Goal: Contribute content: Contribute content

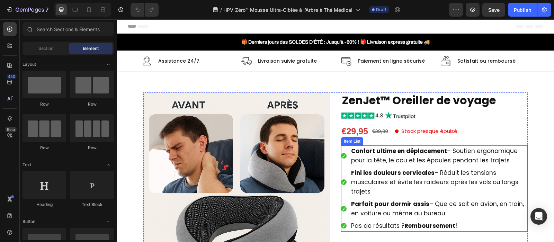
click at [372, 149] on strong "Confort ultime en déplacement" at bounding box center [399, 151] width 96 height 8
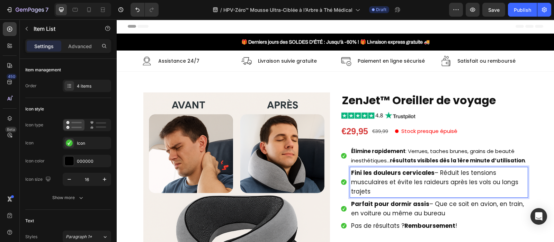
click at [395, 178] on span "Fini les douleurs cervicales – Réduit les tensions musculaires et évite les rai…" at bounding box center [434, 182] width 167 height 27
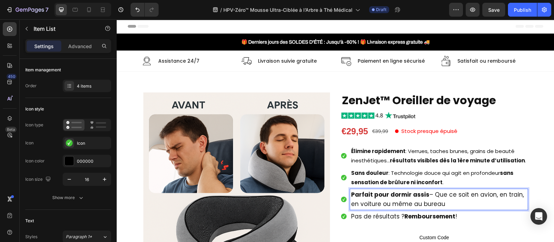
click at [390, 202] on span "Parfait pour dormir assis – Que ce soit en avion, en train, en voiture ou même …" at bounding box center [437, 199] width 173 height 18
click at [371, 197] on strong "Zéro cicatrice" at bounding box center [370, 194] width 39 height 7
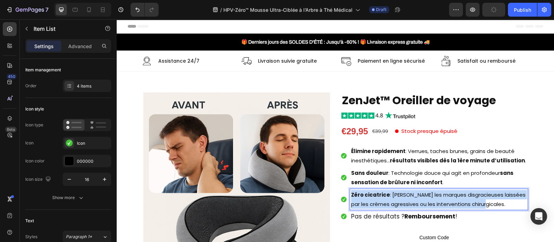
click at [371, 197] on strong "Zéro cicatrice" at bounding box center [370, 194] width 39 height 7
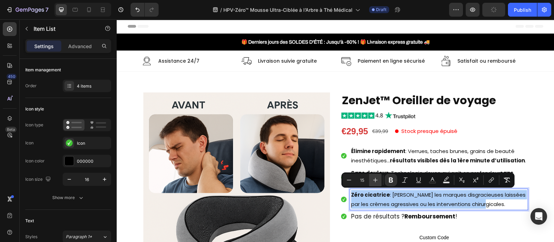
click at [374, 178] on icon "Editor contextual toolbar" at bounding box center [375, 180] width 7 height 7
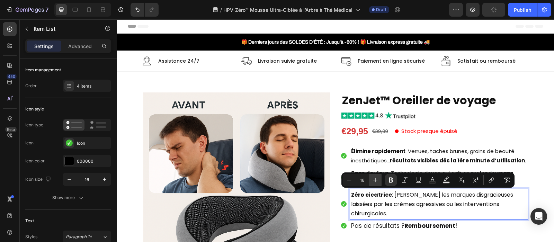
click at [374, 178] on icon "Editor contextual toolbar" at bounding box center [375, 180] width 7 height 7
type input "17"
click at [382, 154] on strong "Élimine rapidement" at bounding box center [378, 151] width 54 height 7
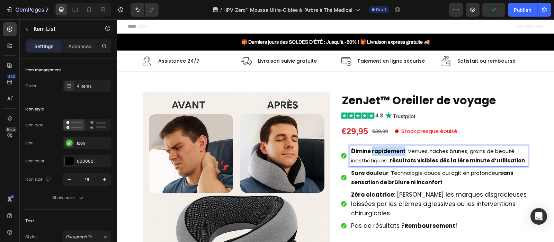
click at [382, 154] on strong "Élimine rapidement" at bounding box center [378, 151] width 54 height 7
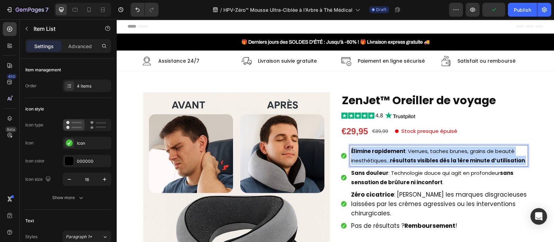
click at [382, 154] on strong "Élimine rapidement" at bounding box center [378, 151] width 54 height 7
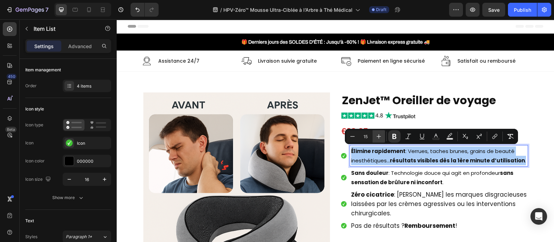
click at [381, 136] on icon "Editor contextual toolbar" at bounding box center [379, 136] width 5 height 5
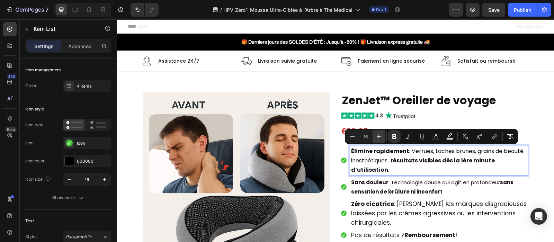
click at [381, 136] on icon "Editor contextual toolbar" at bounding box center [379, 136] width 5 height 5
type input "17"
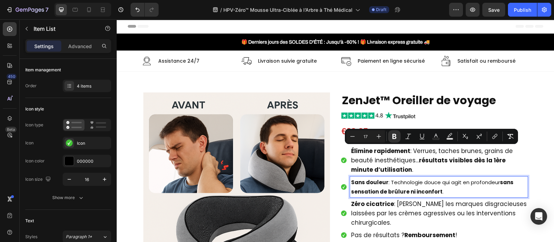
click at [374, 188] on strong "sans sensation de brûlure ni inconfort" at bounding box center [432, 187] width 162 height 17
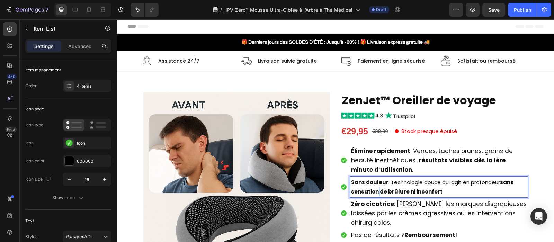
click at [374, 188] on strong "sans sensation de brûlure ni inconfort" at bounding box center [432, 187] width 162 height 17
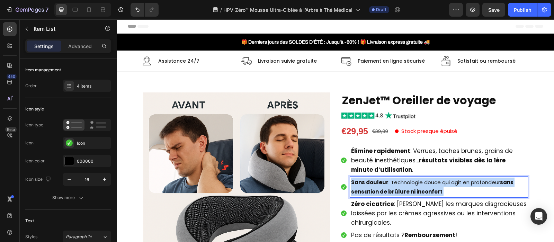
click at [374, 188] on strong "sans sensation de brûlure ni inconfort" at bounding box center [432, 187] width 162 height 17
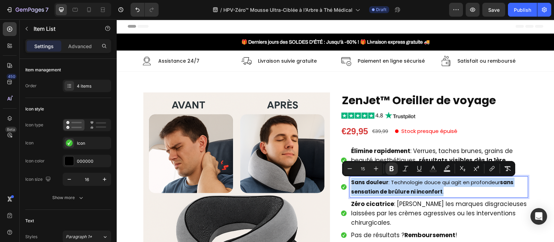
click at [374, 188] on strong "sans sensation de brûlure ni inconfort" at bounding box center [432, 187] width 162 height 17
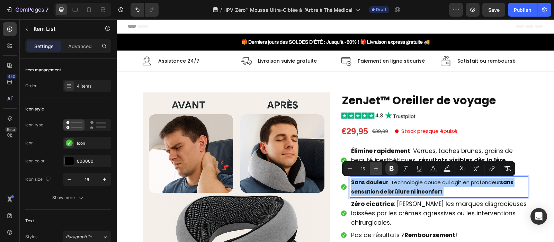
click at [376, 167] on icon "Editor contextual toolbar" at bounding box center [376, 168] width 7 height 7
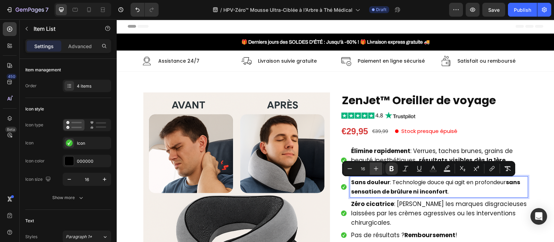
click at [376, 167] on icon "Editor contextual toolbar" at bounding box center [376, 168] width 7 height 7
type input "17"
click at [461, 192] on strong "sans sensation de brûlure ni inconfort" at bounding box center [443, 191] width 117 height 8
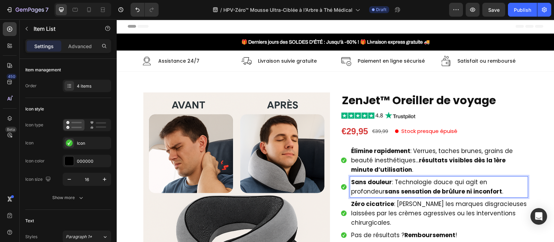
click at [466, 192] on p "Sans douleur : Technologie douce qui agit en profondeur sans sensation de brûlu…" at bounding box center [439, 187] width 176 height 19
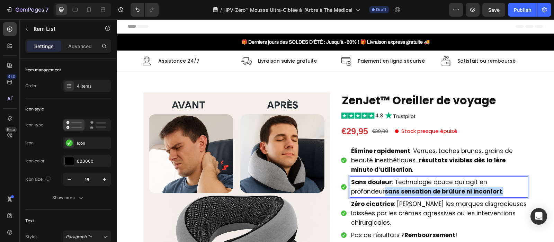
drag, startPoint x: 466, startPoint y: 192, endPoint x: 348, endPoint y: 195, distance: 117.8
click at [351, 195] on p "Sans douleur : Technologie douce qui agit en profondeur sans sensation de brûlu…" at bounding box center [439, 187] width 176 height 19
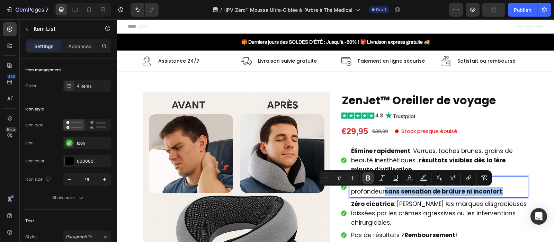
click at [368, 180] on icon "Editor contextual toolbar" at bounding box center [368, 178] width 4 height 5
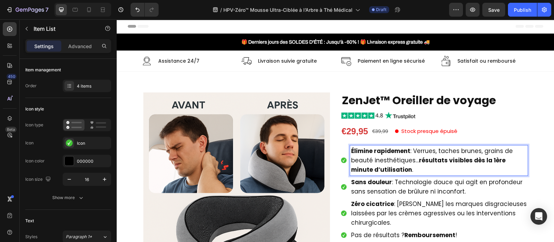
click at [414, 159] on strong "résultats visibles dès la 1ère minute d’utilisation" at bounding box center [428, 165] width 154 height 18
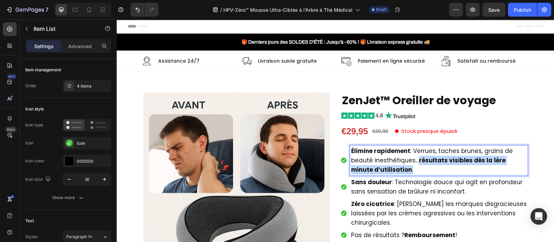
drag, startPoint x: 414, startPoint y: 159, endPoint x: 424, endPoint y: 168, distance: 13.0
click at [424, 168] on p "Élimine rapidement : Verrues, taches brunes, grains de beauté inesthétiques… ré…" at bounding box center [439, 160] width 176 height 28
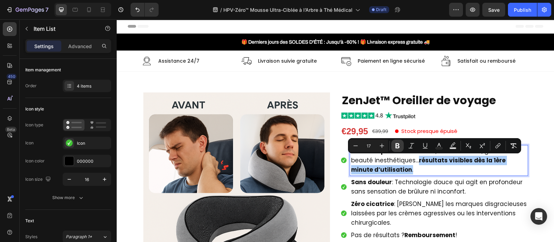
click at [397, 148] on icon "Editor contextual toolbar" at bounding box center [397, 145] width 4 height 5
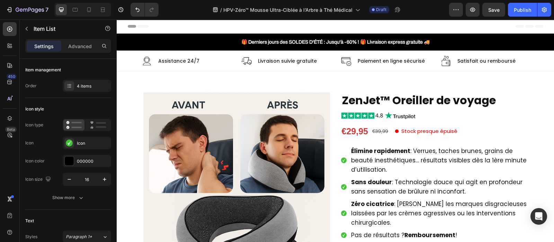
click at [521, 11] on div "7 Version history / HPV-Zéro™ Mousse Ultra-Ciblée à l’Arbre à Thé Médical Draft…" at bounding box center [277, 10] width 554 height 20
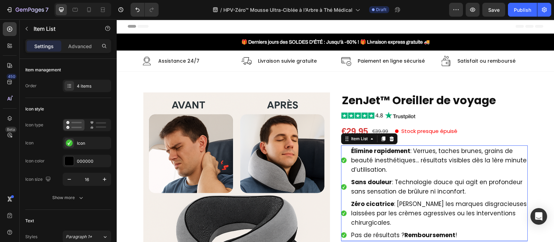
click at [519, 11] on div "7 Version history / HPV-Zéro™ Mousse Ultra-Ciblée à l’Arbre à Thé Médical Draft…" at bounding box center [277, 10] width 554 height 20
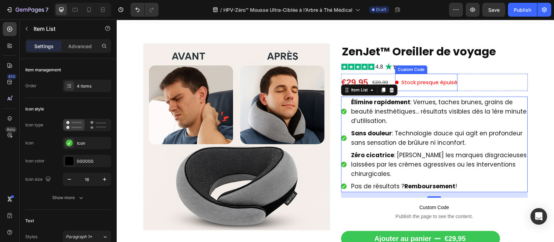
scroll to position [25, 0]
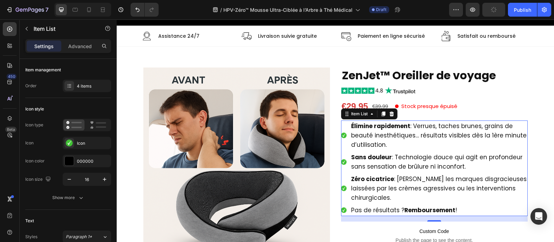
click at [526, 12] on div "7 Version history / HPV-Zéro™ Mousse Ultra-Ciblée à l’Arbre à Thé Médical Draft…" at bounding box center [277, 10] width 554 height 20
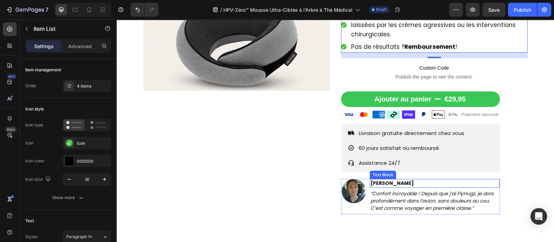
scroll to position [189, 0]
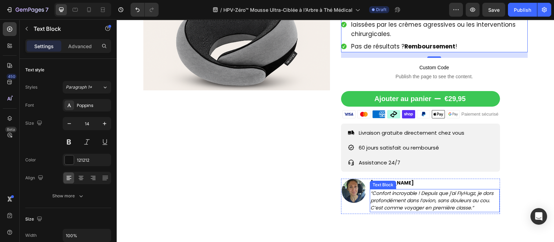
click at [381, 190] on icon "“Confort incroyable ! Depuis que j’ai FlyHugz, je dors profondément dans l’avio…" at bounding box center [431, 200] width 123 height 21
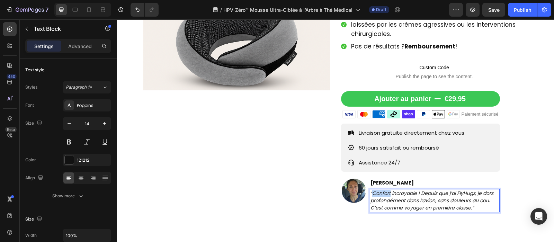
click at [381, 190] on icon "“Confort incroyable ! Depuis que j’ai FlyHugz, je dors profondément dans l’avio…" at bounding box center [431, 200] width 123 height 21
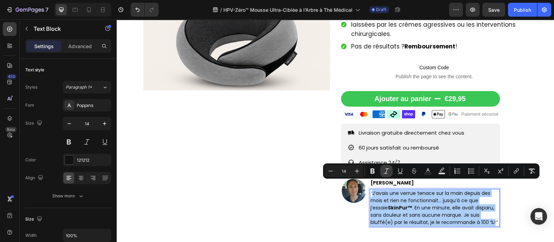
click at [385, 170] on icon "Editor contextual toolbar" at bounding box center [386, 171] width 7 height 7
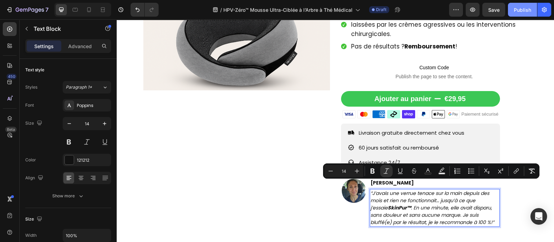
click at [519, 9] on div "Publish" at bounding box center [522, 9] width 17 height 7
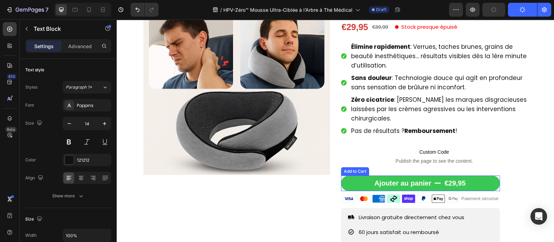
scroll to position [97, 0]
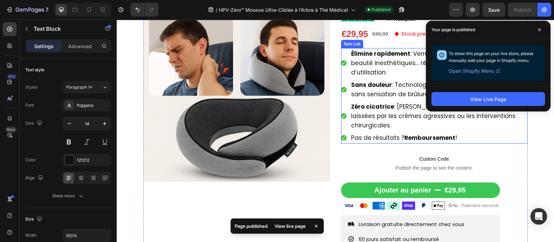
click at [381, 134] on span "Pas de résultats ? Remboursement !" at bounding box center [404, 138] width 106 height 8
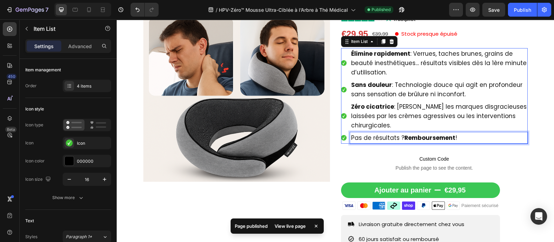
click at [381, 134] on span "Pas de résultats ? Remboursement !" at bounding box center [404, 138] width 106 height 8
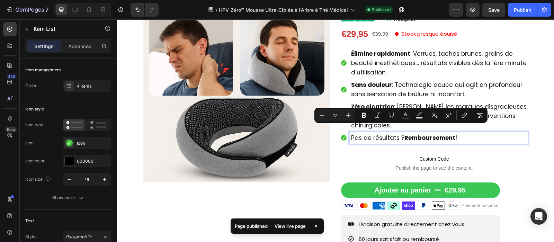
copy span "Pas de résultats ? Remboursement !"
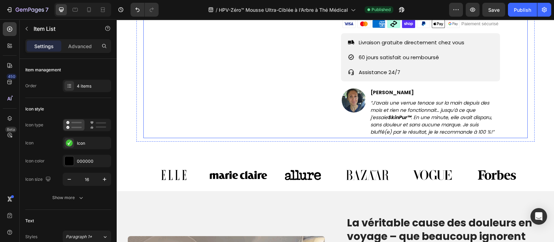
scroll to position [287, 0]
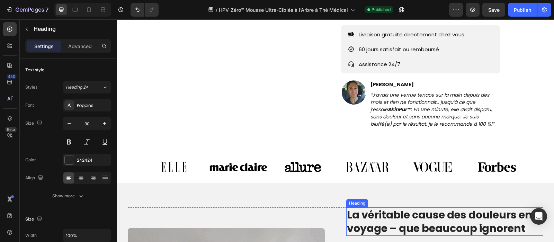
click at [363, 226] on h2 "La véritable cause des douleurs en voyage – que beaucoup ignorent" at bounding box center [444, 221] width 197 height 28
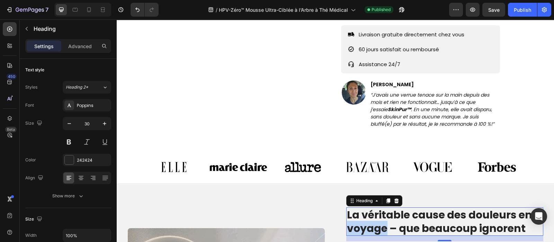
click at [363, 226] on h2 "La véritable cause des douleurs en voyage – que beaucoup ignorent" at bounding box center [444, 221] width 197 height 28
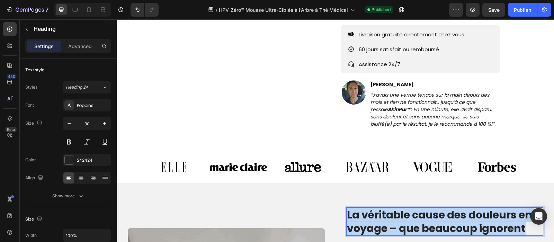
click at [363, 226] on p "La véritable cause des douleurs en voyage – que beaucoup ignorent" at bounding box center [445, 221] width 196 height 27
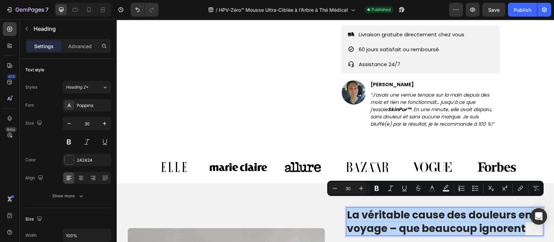
click at [363, 226] on p "La véritable cause des douleurs en voyage – que beaucoup ignorent" at bounding box center [445, 221] width 196 height 27
copy p "La véritable cause des douleurs en voyage – que beaucoup ignorent"
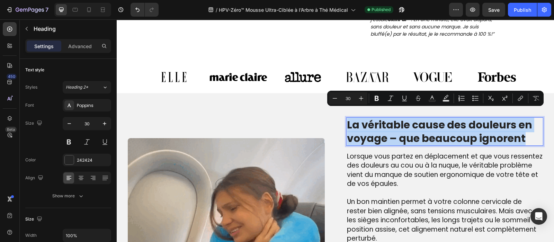
scroll to position [377, 0]
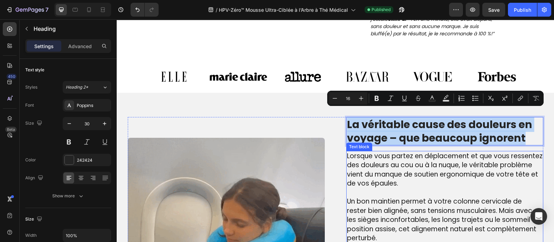
click at [385, 172] on span "Lorsque vous partez en déplacement et que vous ressentez des douleurs au cou ou…" at bounding box center [445, 169] width 196 height 37
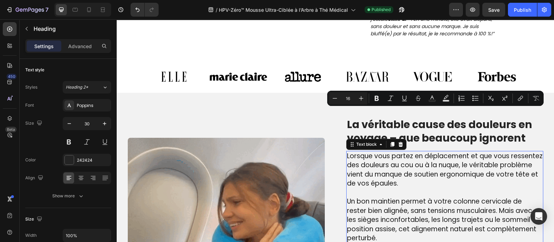
click at [385, 172] on span "Lorsque vous partez en déplacement et que vous ressentez des douleurs au cou ou…" at bounding box center [445, 169] width 196 height 37
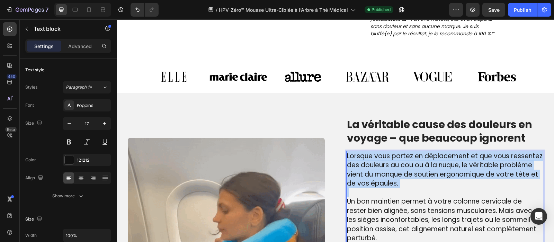
click at [385, 172] on span "Lorsque vous partez en déplacement et que vous ressentez des douleurs au cou ou…" at bounding box center [445, 169] width 196 height 37
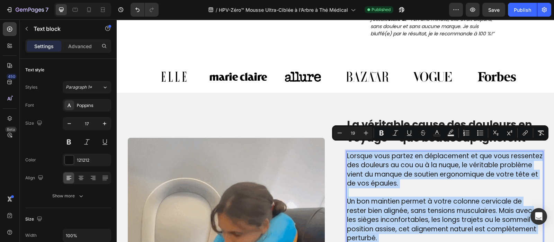
copy div "Lorsque vous partez en déplacement et que vous ressentez des douleurs au cou ou…"
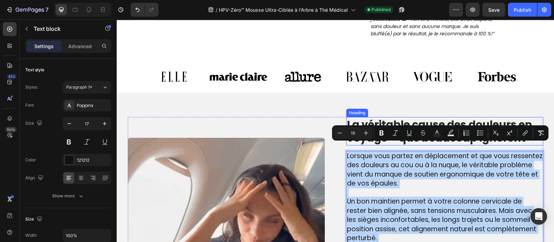
click at [369, 118] on p "La véritable cause des douleurs en voyage – que beaucoup ignorent" at bounding box center [445, 131] width 196 height 27
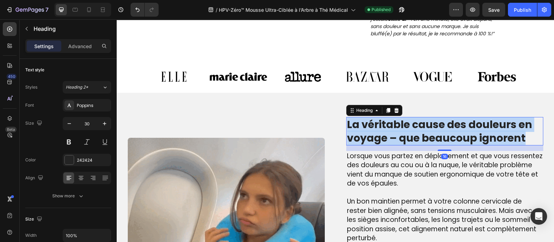
click at [369, 118] on p "La véritable cause des douleurs en voyage – que beaucoup ignorent" at bounding box center [445, 131] width 196 height 27
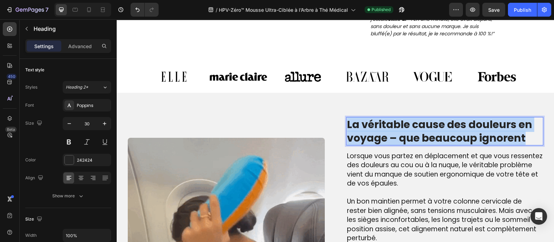
click at [369, 118] on p "La véritable cause des douleurs en voyage – que beaucoup ignorent" at bounding box center [445, 131] width 196 height 27
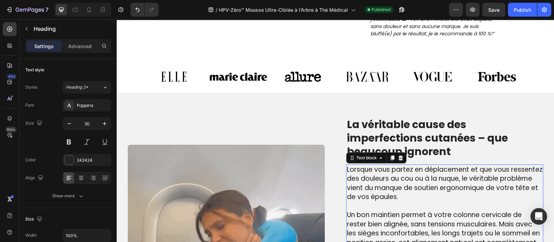
click at [357, 173] on span "Lorsque vous partez en déplacement et que vous ressentez des douleurs au cou ou…" at bounding box center [445, 183] width 196 height 37
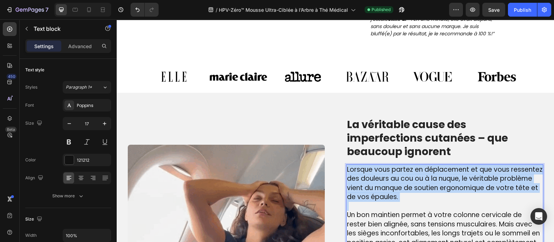
click at [357, 173] on span "Lorsque vous partez en déplacement et que vous ressentez des douleurs au cou ou…" at bounding box center [445, 183] width 196 height 37
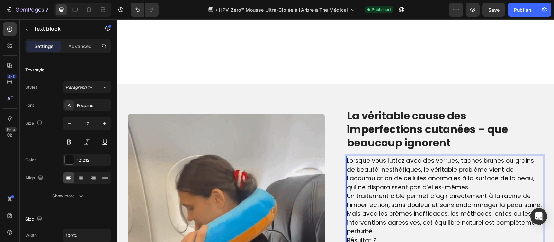
scroll to position [458, 0]
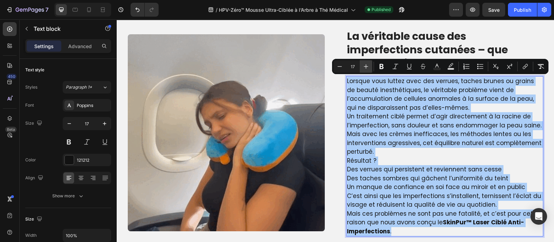
click at [363, 66] on icon "Editor contextual toolbar" at bounding box center [366, 66] width 7 height 7
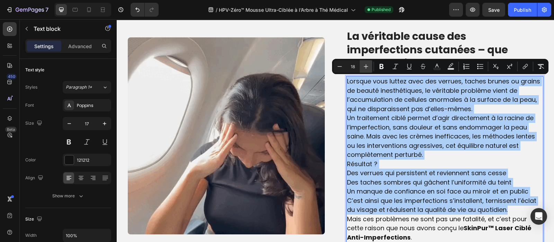
click at [363, 66] on icon "Editor contextual toolbar" at bounding box center [366, 66] width 7 height 7
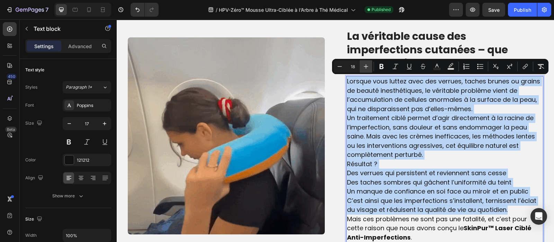
type input "19"
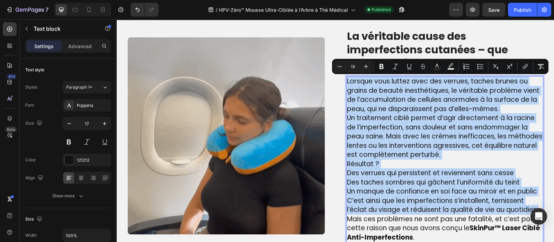
click at [498, 105] on p "Lorsque vous luttez avec des verrues, taches brunes ou grains de beauté inesthé…" at bounding box center [445, 95] width 196 height 37
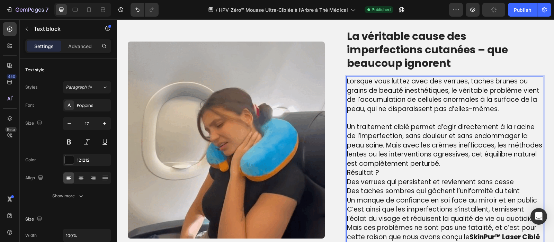
click at [443, 162] on p "Un traitement ciblé permet d’agir directement à la racine de l’imperfection, sa…" at bounding box center [445, 146] width 196 height 46
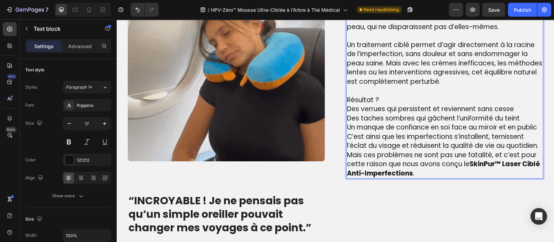
scroll to position [540, 0]
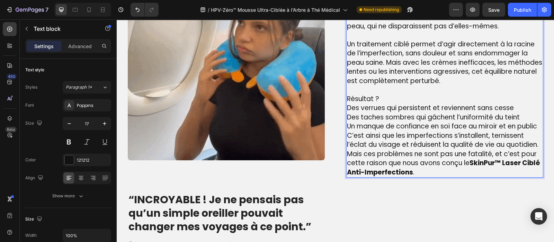
click at [537, 125] on p "Des verrues qui persistent et reviennent sans cesse Des taches sombres qui gâch…" at bounding box center [445, 118] width 196 height 28
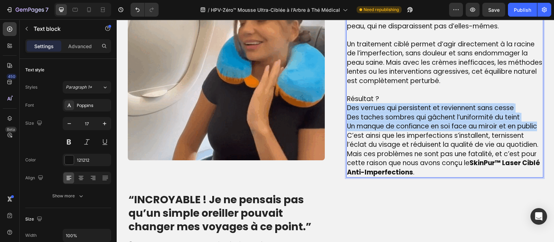
drag, startPoint x: 537, startPoint y: 125, endPoint x: 345, endPoint y: 106, distance: 193.8
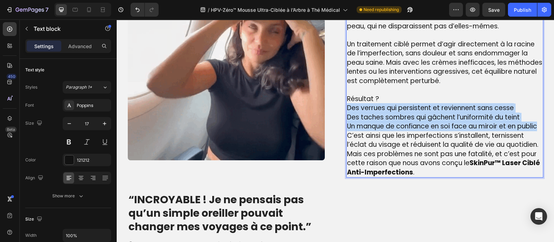
click at [347, 106] on p "Des verrues qui persistent et reviennent sans cesse Des taches sombres qui gâch…" at bounding box center [445, 118] width 196 height 28
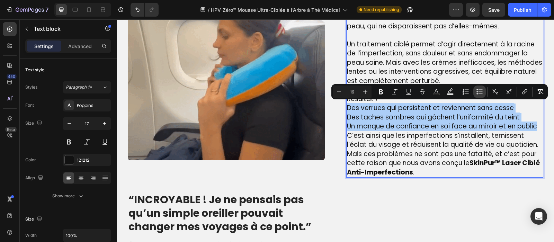
click at [478, 95] on button "Bulleted List" at bounding box center [479, 92] width 12 height 12
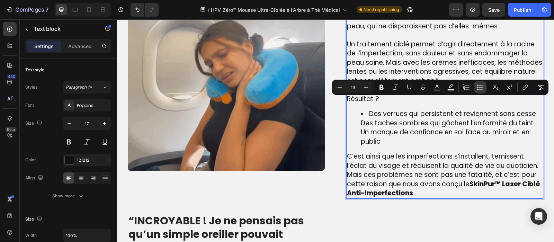
scroll to position [551, 0]
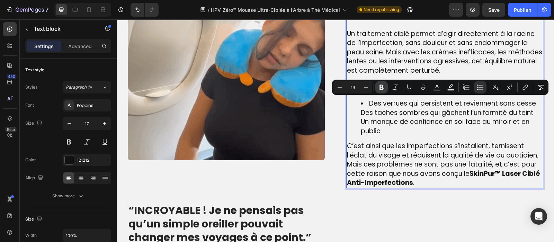
click at [381, 87] on icon "Editor contextual toolbar" at bounding box center [381, 87] width 7 height 7
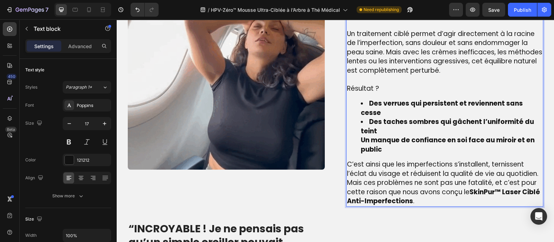
click at [357, 127] on ul "Des verrues qui persistent et reviennent sans cesse Des taches sombres qui gâch…" at bounding box center [445, 126] width 196 height 55
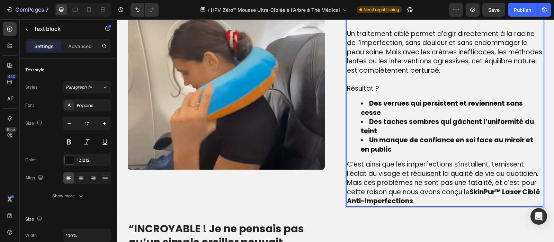
click at [538, 163] on p "C’est ainsi que les imperfections s’installent, ternissent l’éclat du visage et…" at bounding box center [445, 169] width 196 height 18
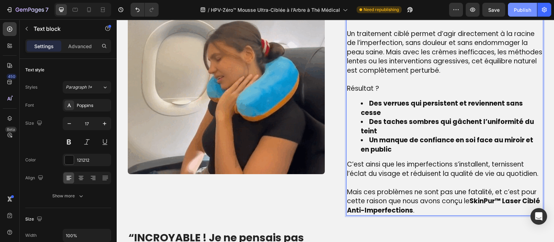
click at [521, 11] on div "Publish" at bounding box center [522, 9] width 17 height 7
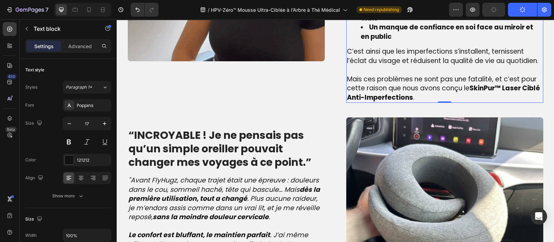
scroll to position [665, 0]
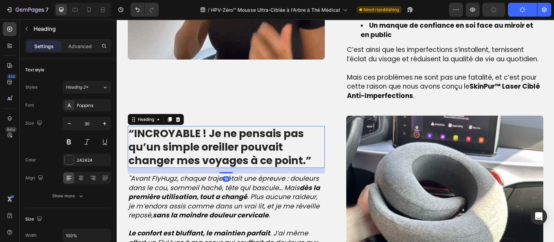
click at [238, 126] on strong "“INCROYABLE ! Je ne pensais pas qu’un simple oreiller pouvait changer mes voyag…" at bounding box center [219, 147] width 183 height 42
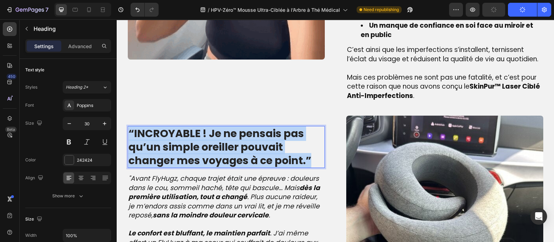
click at [238, 126] on strong "“INCROYABLE ! Je ne pensais pas qu’un simple oreiller pouvait changer mes voyag…" at bounding box center [219, 147] width 183 height 42
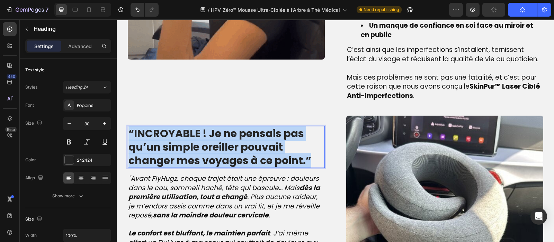
click at [238, 126] on strong "“INCROYABLE ! Je ne pensais pas qu’un simple oreiller pouvait changer mes voyag…" at bounding box center [219, 147] width 183 height 42
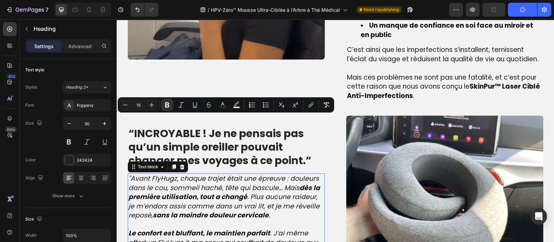
click at [179, 178] on icon ""Avant FlyHugz, chaque trajet était une épreuve : douleurs dans le cou, sommeil…" at bounding box center [223, 197] width 191 height 46
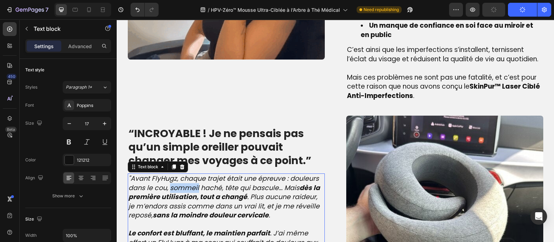
click at [179, 178] on icon ""Avant FlyHugz, chaque trajet était une épreuve : douleurs dans le cou, sommeil…" at bounding box center [223, 197] width 191 height 46
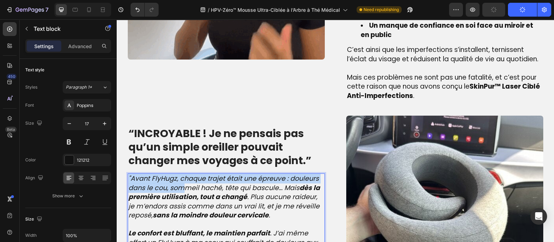
click at [179, 178] on icon ""Avant FlyHugz, chaque trajet était une épreuve : douleurs dans le cou, sommeil…" at bounding box center [223, 197] width 191 height 46
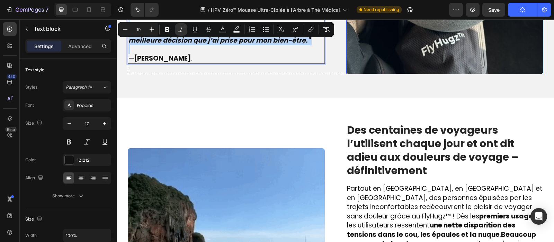
scroll to position [909, 0]
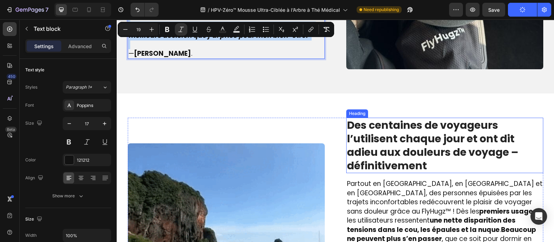
click at [384, 125] on strong "Des centaines de voyageurs l’utilisent chaque jour et ont dit adieu aux douleur…" at bounding box center [432, 145] width 171 height 55
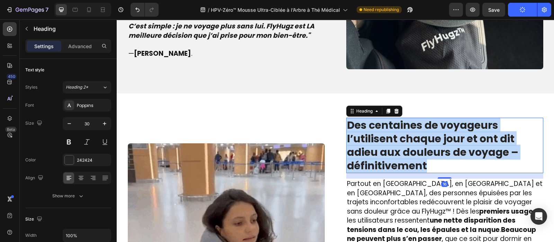
click at [384, 125] on strong "Des centaines de voyageurs l’utilisent chaque jour et ont dit adieu aux douleur…" at bounding box center [432, 145] width 171 height 55
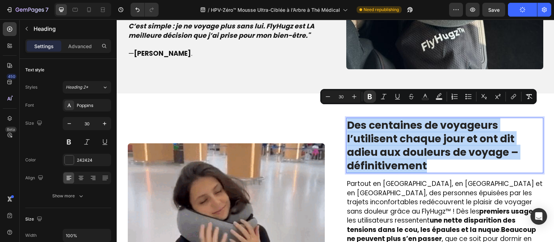
click at [384, 125] on strong "Des centaines de voyageurs l’utilisent chaque jour et ont dit adieu aux douleur…" at bounding box center [432, 145] width 171 height 55
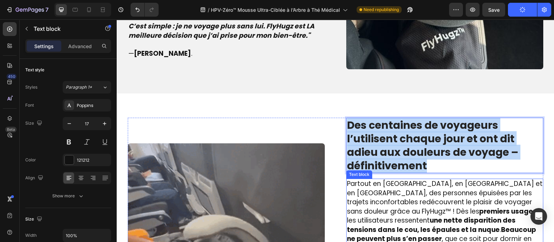
click at [362, 190] on span "Partout en [GEOGRAPHIC_DATA], en [GEOGRAPHIC_DATA] et en [GEOGRAPHIC_DATA], des…" at bounding box center [445, 216] width 196 height 74
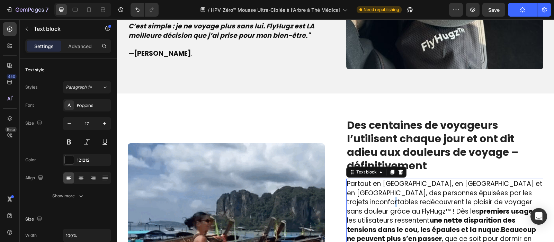
click at [362, 190] on span "Partout en [GEOGRAPHIC_DATA], en [GEOGRAPHIC_DATA] et en [GEOGRAPHIC_DATA], des…" at bounding box center [445, 216] width 196 height 74
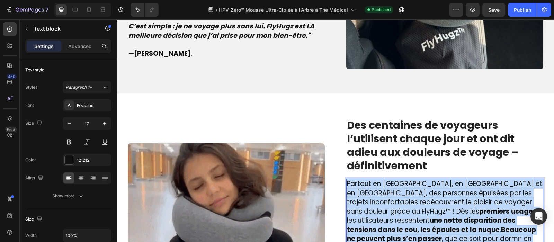
click at [362, 190] on span "Partout en [GEOGRAPHIC_DATA], en [GEOGRAPHIC_DATA] et en [GEOGRAPHIC_DATA], des…" at bounding box center [445, 216] width 196 height 74
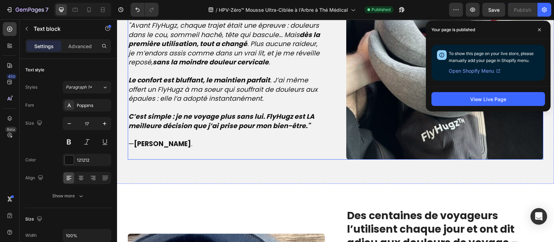
scroll to position [737, 0]
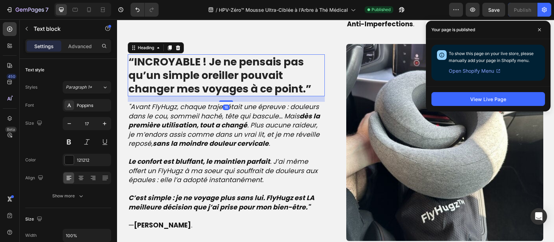
click at [214, 65] on strong "“INCROYABLE ! Je ne pensais pas qu’un simple oreiller pouvait changer mes voyag…" at bounding box center [219, 75] width 183 height 42
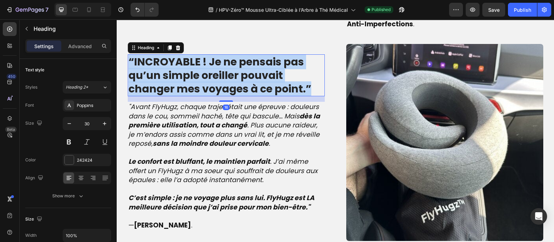
click at [214, 65] on strong "“INCROYABLE ! Je ne pensais pas qu’un simple oreiller pouvait changer mes voyag…" at bounding box center [219, 75] width 183 height 42
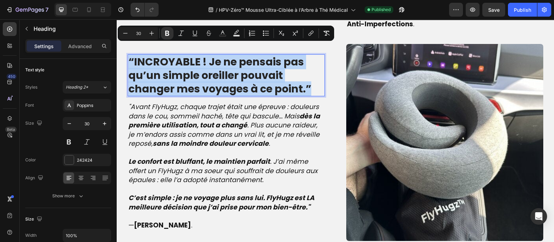
click at [214, 65] on strong "“INCROYABLE ! Je ne pensais pas qu’un simple oreiller pouvait changer mes voyag…" at bounding box center [219, 75] width 183 height 42
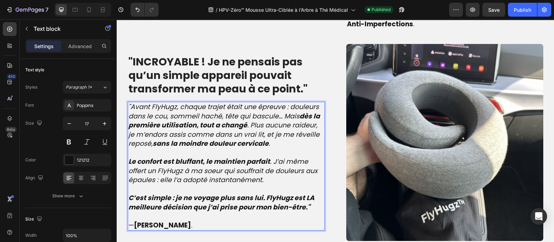
click at [302, 195] on strong "C’est simple : je ne voyage plus sans lui. FlyHugz est LA meilleure décision qu…" at bounding box center [221, 202] width 186 height 19
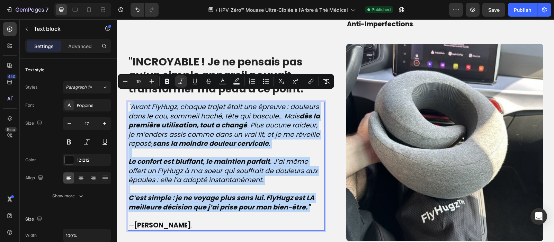
drag, startPoint x: 302, startPoint y: 194, endPoint x: 130, endPoint y: 99, distance: 196.7
click at [130, 102] on div ""Avant FlyHugz, chaque trajet était une épreuve : douleurs dans le cou, sommeil…" at bounding box center [226, 166] width 197 height 129
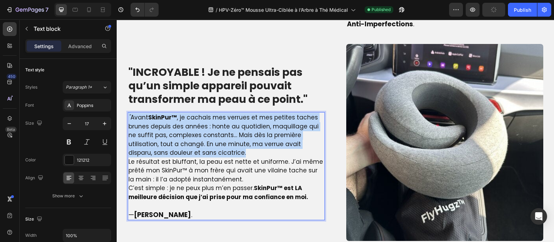
scroll to position [747, 0]
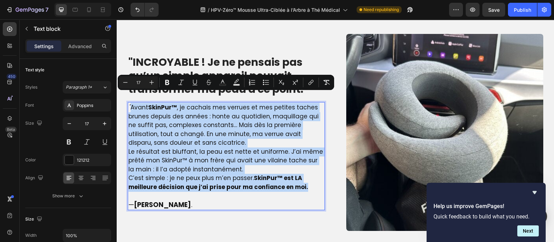
drag, startPoint x: 303, startPoint y: 172, endPoint x: 126, endPoint y: 99, distance: 191.1
click at [128, 102] on div "" Avant SkinPur™ , je cachais mes verrues et mes petites taches brunes depuis d…" at bounding box center [226, 156] width 197 height 108
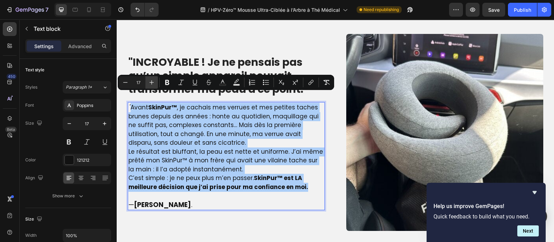
click at [151, 82] on icon "Editor contextual toolbar" at bounding box center [152, 82] width 5 height 5
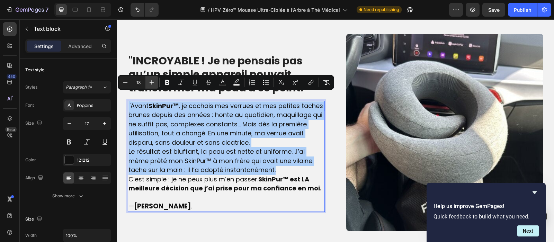
click at [151, 82] on icon "Editor contextual toolbar" at bounding box center [152, 82] width 5 height 5
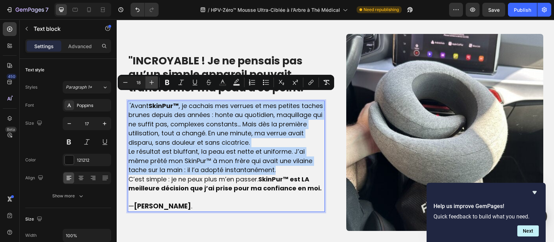
type input "19"
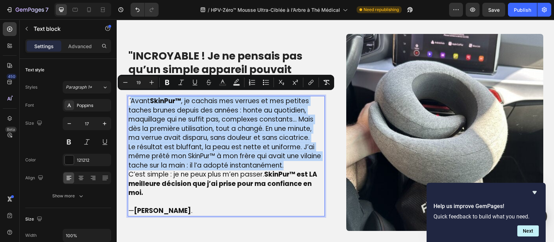
click at [140, 182] on strong "SkinPur™ est LA meilleure décision que j’ai prise pour ma confiance en moi." at bounding box center [222, 184] width 189 height 28
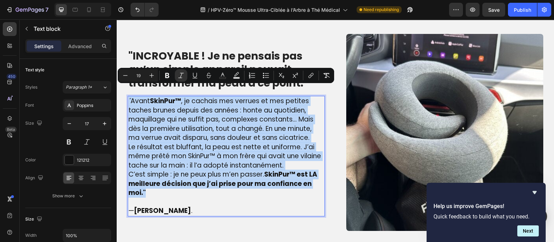
drag, startPoint x: 145, startPoint y: 181, endPoint x: 124, endPoint y: 87, distance: 96.5
click at [128, 96] on div "" Avant SkinPur™ , je cachais mes verrues et mes petites taches brunes depuis d…" at bounding box center [226, 156] width 197 height 120
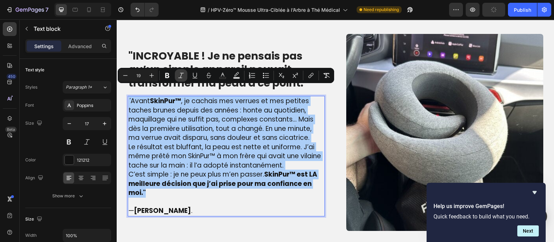
click at [182, 73] on icon "Editor contextual toolbar" at bounding box center [181, 75] width 6 height 5
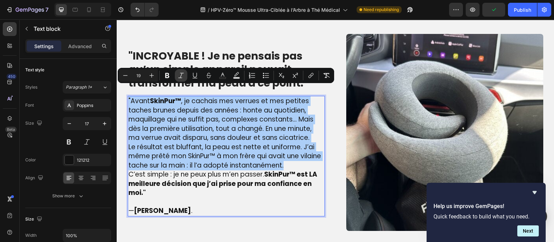
click at [183, 75] on icon "Editor contextual toolbar" at bounding box center [181, 75] width 7 height 7
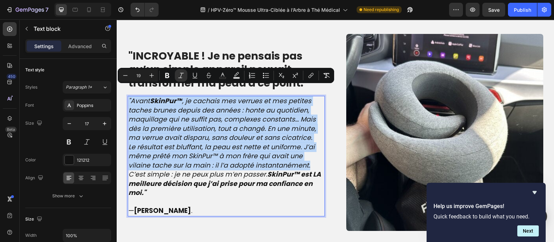
click at [311, 127] on p ""Avant SkinPur™ , je cachais mes verrues et mes petites taches brunes depuis de…" at bounding box center [226, 120] width 196 height 46
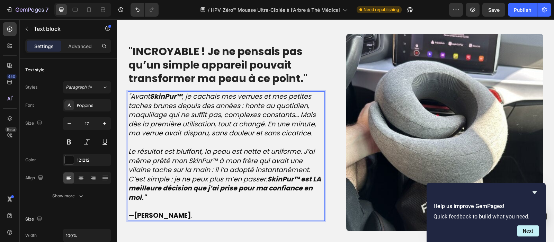
scroll to position [743, 0]
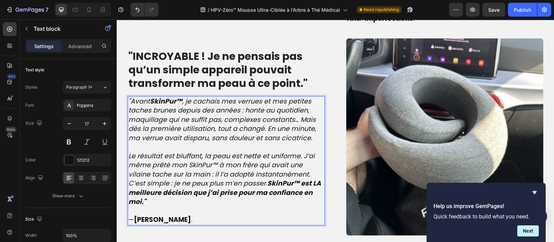
click at [307, 162] on p "Le résultat est bluffant, la peau est nette et uniforme. J’ai même prêté mon Sk…" at bounding box center [226, 166] width 196 height 28
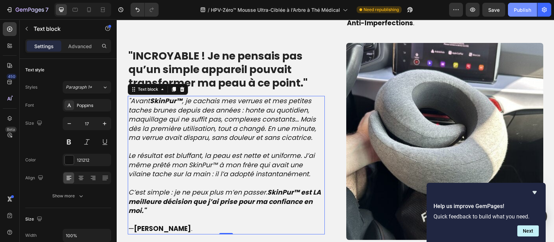
click at [527, 9] on div "Publish" at bounding box center [522, 9] width 17 height 7
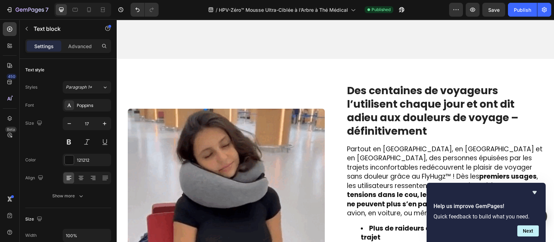
scroll to position [1008, 0]
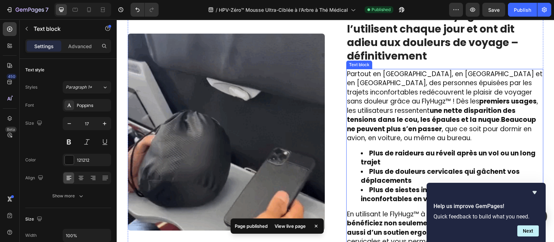
click at [479, 101] on strong "premiers usages" at bounding box center [507, 101] width 57 height 9
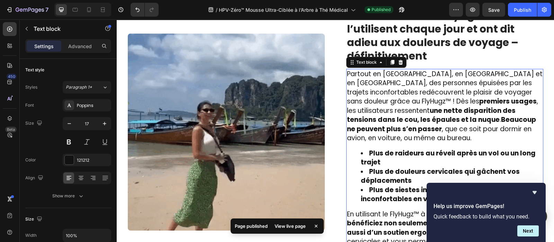
click at [479, 101] on strong "premiers usages" at bounding box center [507, 101] width 57 height 9
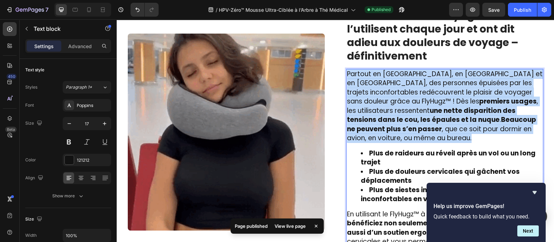
click at [479, 101] on strong "premiers usages" at bounding box center [507, 101] width 57 height 9
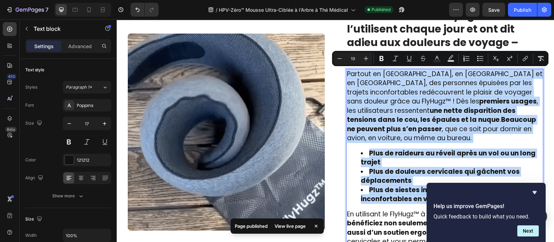
type input "17"
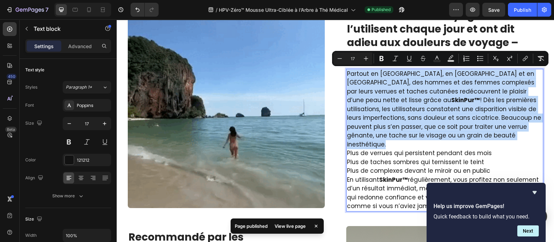
scroll to position [1009, 0]
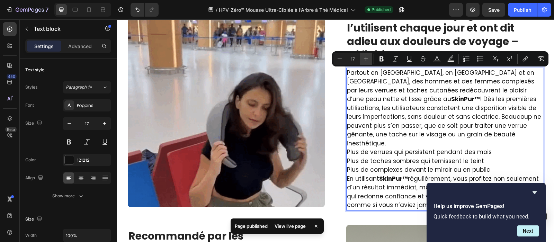
click at [367, 57] on icon "Editor contextual toolbar" at bounding box center [366, 58] width 7 height 7
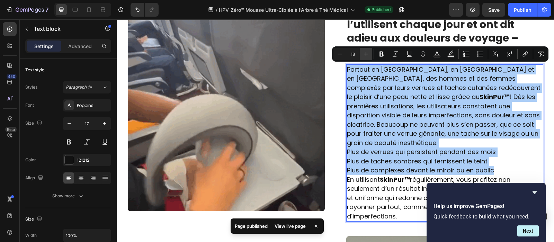
click at [367, 57] on icon "Editor contextual toolbar" at bounding box center [366, 54] width 7 height 7
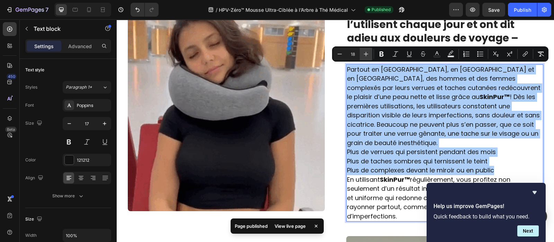
type input "19"
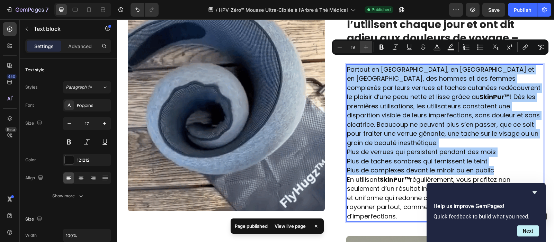
scroll to position [1020, 0]
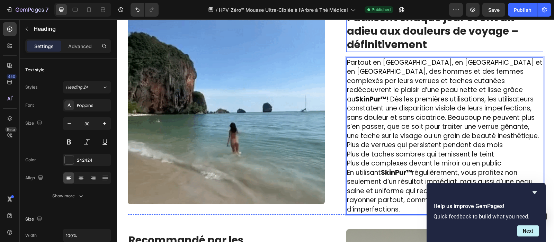
click at [385, 28] on strong "Des centaines de voyageurs l’utilisent chaque jour et ont dit adieu aux douleur…" at bounding box center [432, 24] width 171 height 55
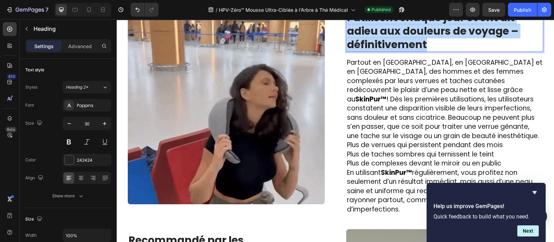
click at [385, 28] on strong "Des centaines de voyageurs l’utilisent chaque jour et ont dit adieu aux douleur…" at bounding box center [432, 24] width 171 height 55
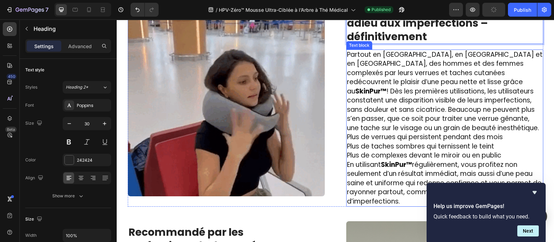
scroll to position [1061, 0]
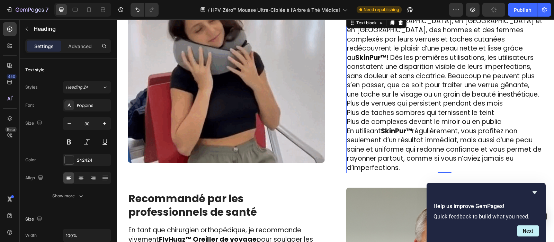
click at [501, 122] on p "Plus de complexes devant le miroir ou en public" at bounding box center [445, 121] width 196 height 9
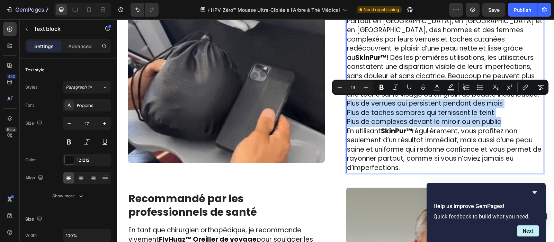
drag, startPoint x: 501, startPoint y: 122, endPoint x: 345, endPoint y: 103, distance: 157.7
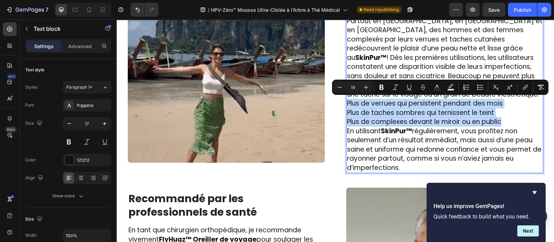
click at [346, 103] on div "Partout en [GEOGRAPHIC_DATA], en [GEOGRAPHIC_DATA] et en [GEOGRAPHIC_DATA], des…" at bounding box center [444, 95] width 197 height 158
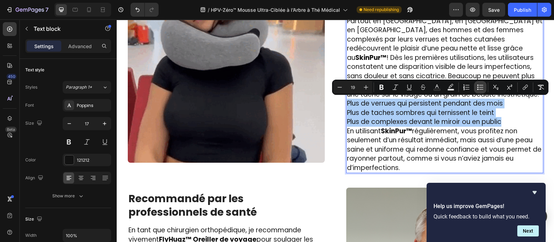
click at [477, 90] on icon "Editor contextual toolbar" at bounding box center [480, 87] width 7 height 7
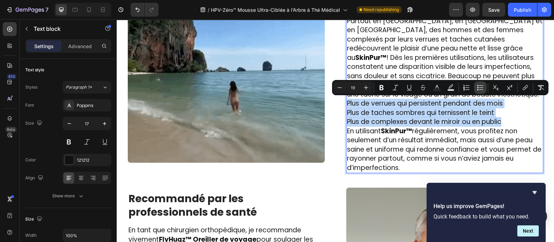
scroll to position [1067, 0]
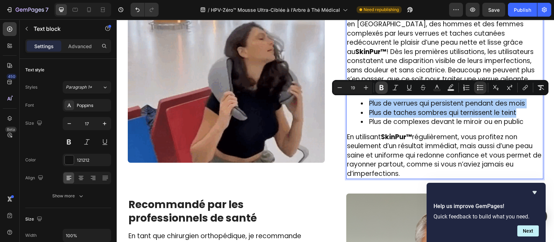
click at [384, 87] on icon "Editor contextual toolbar" at bounding box center [381, 87] width 7 height 7
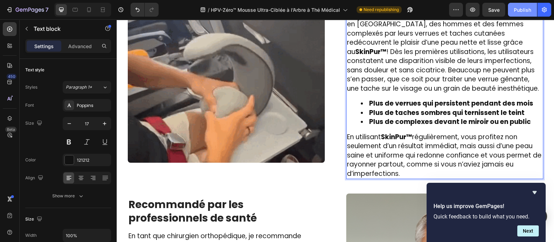
click at [528, 12] on div "Publish" at bounding box center [522, 9] width 17 height 7
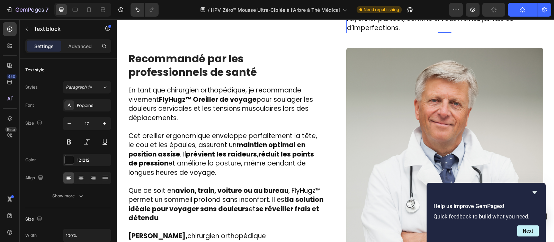
scroll to position [1222, 0]
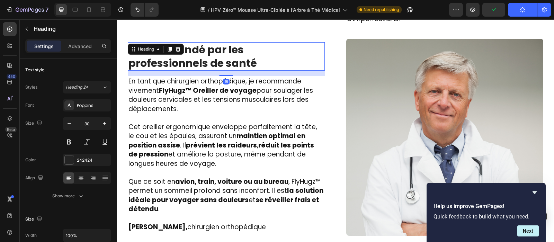
click at [186, 62] on h2 "Recommandé par les professionnels de santé" at bounding box center [226, 56] width 197 height 28
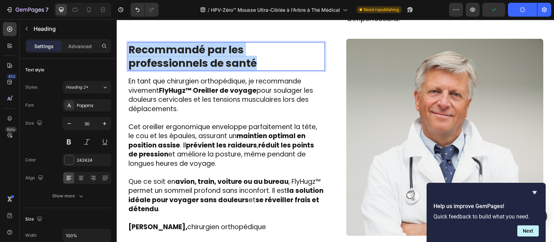
click at [186, 62] on p "Recommandé par les professionnels de santé" at bounding box center [226, 56] width 196 height 27
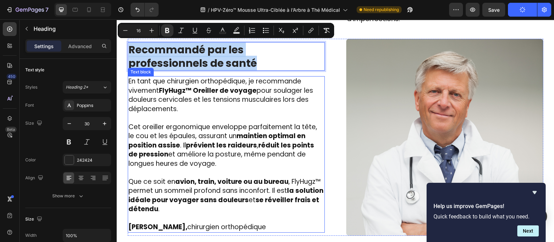
click at [163, 110] on span "En tant que chirurgien orthopédique, je recommande vivement FlyHugz™ Oreiller d…" at bounding box center [220, 95] width 185 height 37
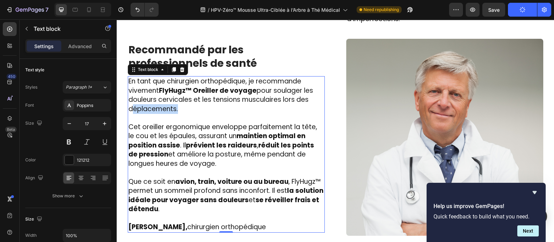
click at [163, 110] on span "En tant que chirurgien orthopédique, je recommande vivement FlyHugz™ Oreiller d…" at bounding box center [220, 95] width 185 height 37
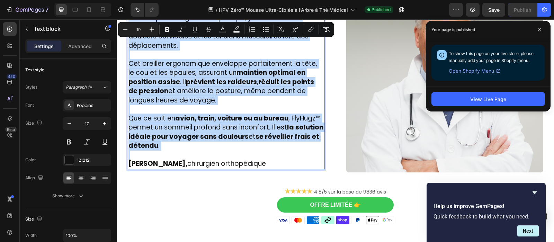
scroll to position [1287, 0]
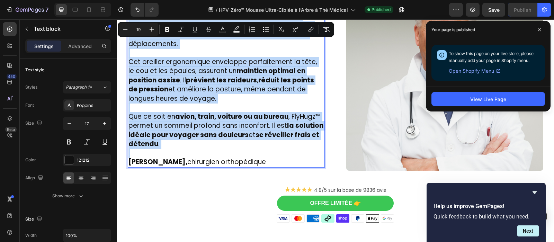
click at [178, 144] on span "Que ce soit en avion, train, voiture ou au bureau , FlyHugz™ permet un sommeil …" at bounding box center [225, 130] width 195 height 37
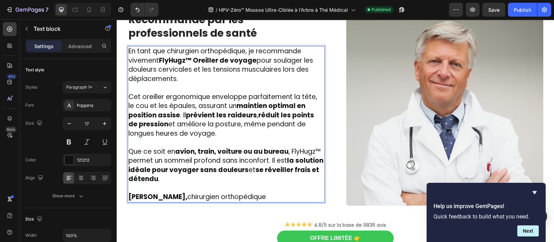
scroll to position [1251, 0]
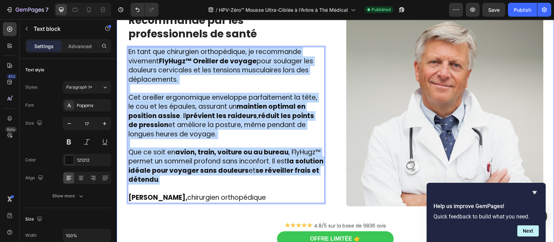
drag, startPoint x: 182, startPoint y: 180, endPoint x: 123, endPoint y: 53, distance: 140.4
click at [123, 53] on div "Image ⁠⁠⁠⁠⁠⁠⁠ Des centaines de personnes l’utilisent chaque jour et ont dit adi…" at bounding box center [335, 12] width 427 height 494
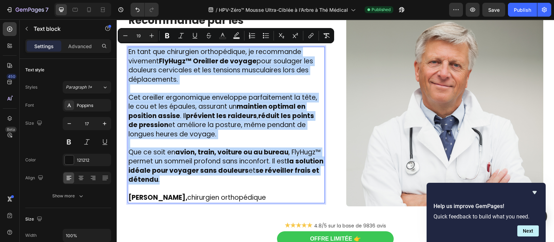
type input "17"
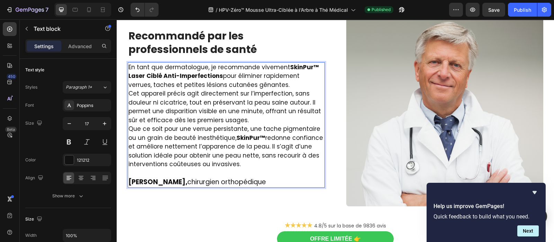
scroll to position [1267, 0]
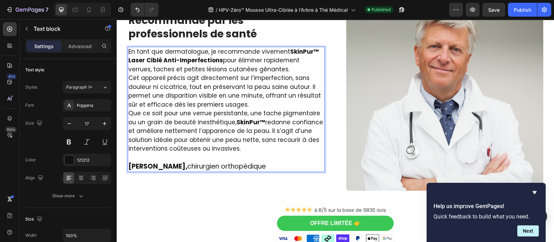
drag, startPoint x: 243, startPoint y: 148, endPoint x: 124, endPoint y: 53, distance: 152.0
click at [128, 53] on div "En tant que dermatologue, je recommande vivement SkinPur™ Laser Ciblé Anti-Impe…" at bounding box center [226, 109] width 197 height 125
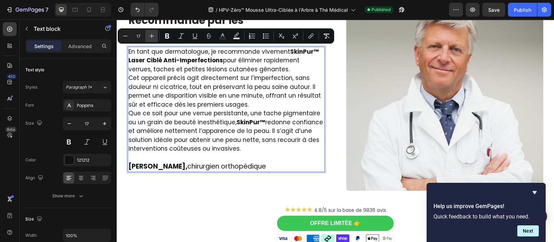
click at [148, 37] on icon "Editor contextual toolbar" at bounding box center [151, 36] width 7 height 7
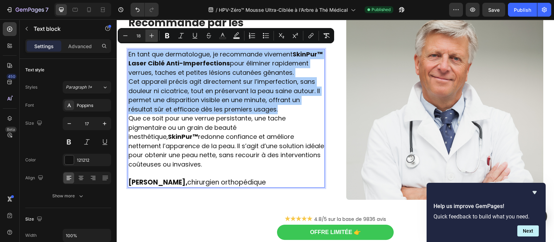
click at [148, 37] on icon "Editor contextual toolbar" at bounding box center [151, 35] width 7 height 7
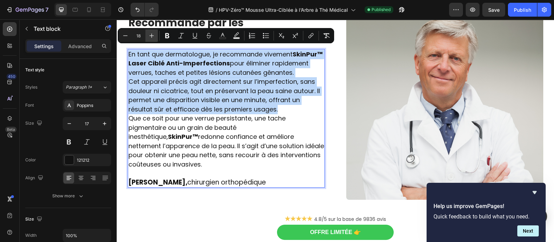
type input "19"
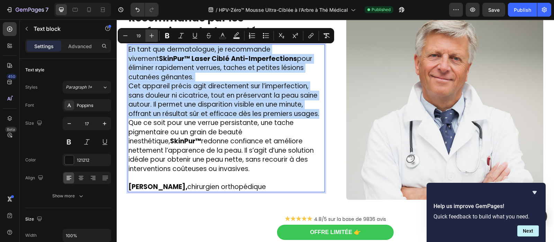
scroll to position [1256, 0]
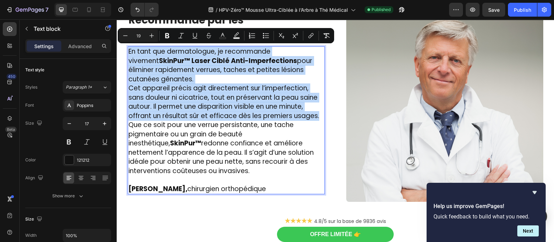
click at [168, 75] on p "En tant que dermatologue, je recommande vivement SkinPur™ Laser Ciblé Anti-Impe…" at bounding box center [226, 65] width 196 height 37
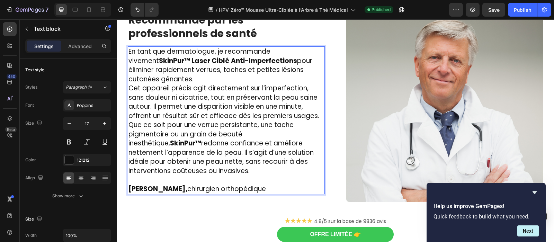
scroll to position [1251, 0]
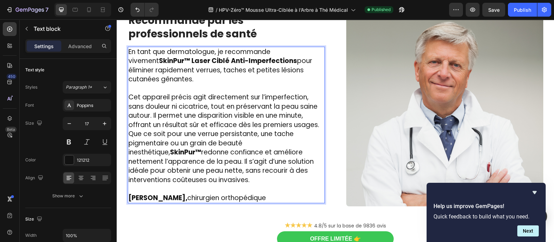
click at [317, 125] on p "Cet appareil précis agit directement sur l’imperfection, sans douleur ni cicatr…" at bounding box center [226, 111] width 196 height 37
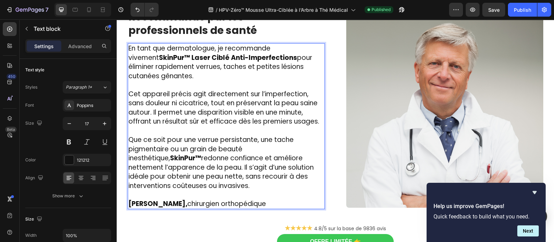
scroll to position [1248, 0]
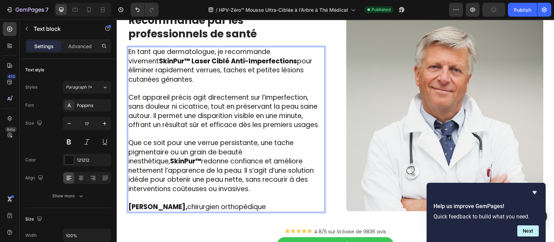
click at [277, 206] on p "[PERSON_NAME], chirurgien orthopédique" at bounding box center [226, 203] width 196 height 18
drag, startPoint x: 277, startPoint y: 207, endPoint x: 197, endPoint y: 206, distance: 80.0
click at [197, 206] on p "[PERSON_NAME], chirurgien orthopédique" at bounding box center [226, 203] width 196 height 18
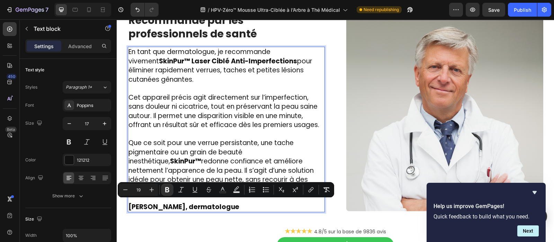
drag, startPoint x: 248, startPoint y: 205, endPoint x: 197, endPoint y: 206, distance: 50.6
click at [197, 206] on p "[PERSON_NAME], dermatologue" at bounding box center [226, 203] width 196 height 18
click at [168, 191] on icon "Editor contextual toolbar" at bounding box center [167, 189] width 4 height 5
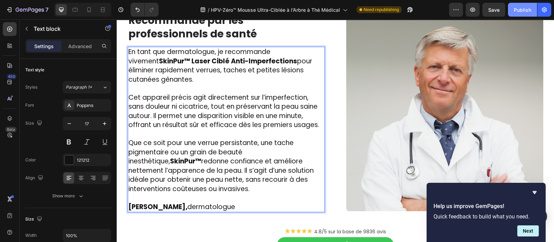
click at [521, 15] on button "Publish" at bounding box center [522, 10] width 29 height 14
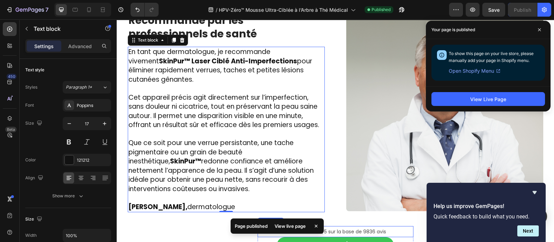
scroll to position [1376, 0]
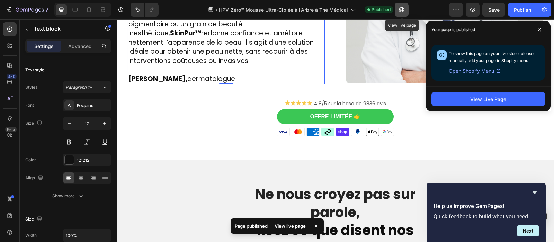
click at [403, 12] on icon "button" at bounding box center [401, 9] width 5 height 5
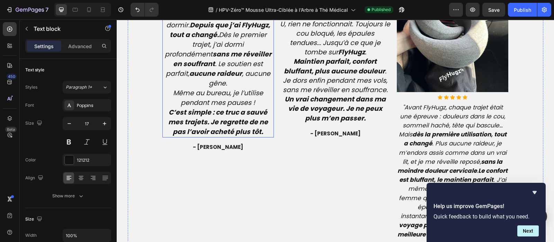
scroll to position [1692, 0]
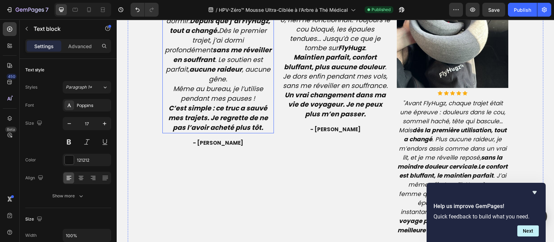
click at [201, 84] on icon "Chaque vol était un cauchemar : tête qui tombe, douleurs dans le cou, impossibl…" at bounding box center [217, 35] width 109 height 97
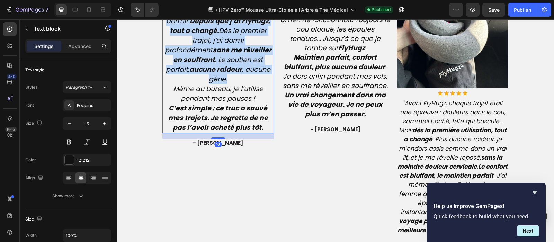
click at [201, 84] on icon "Chaque vol était un cauchemar : tête qui tombe, douleurs dans le cou, impossibl…" at bounding box center [217, 35] width 109 height 97
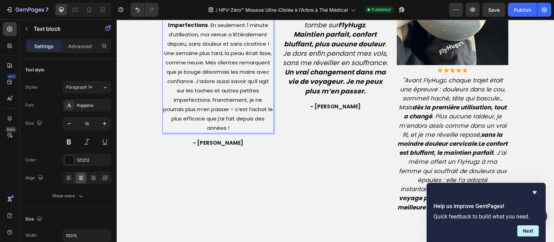
scroll to position [1723, 0]
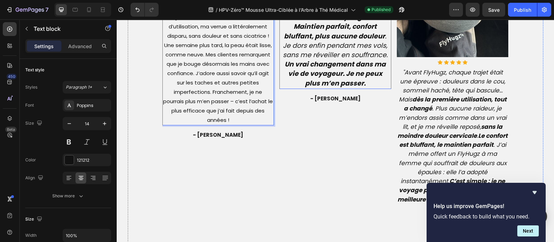
click at [348, 41] on strong "Maintien parfait, confort bluffant, plus aucune douleur" at bounding box center [334, 31] width 101 height 19
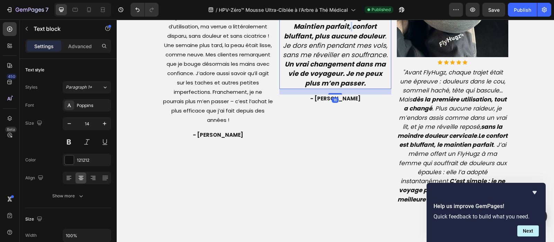
click at [348, 41] on strong "Maintien parfait, confort bluffant, plus aucune douleur" at bounding box center [334, 31] width 101 height 19
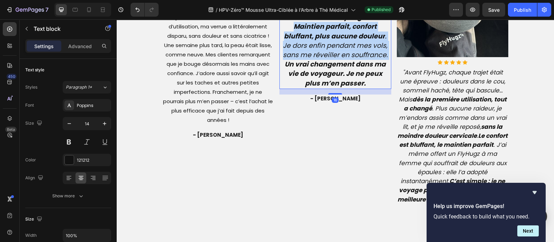
click at [348, 41] on strong "Maintien parfait, confort bluffant, plus aucune douleur" at bounding box center [334, 31] width 101 height 19
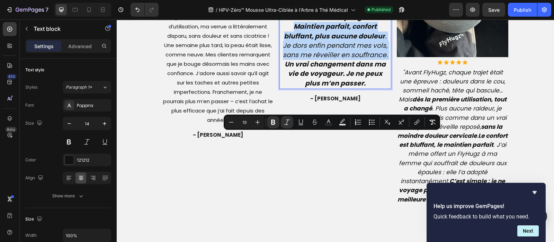
click at [348, 41] on strong "Maintien parfait, confort bluffant, plus aucune douleur" at bounding box center [334, 31] width 101 height 19
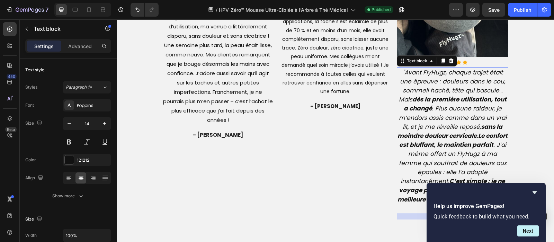
click at [438, 115] on icon ""Avant FlyHugz, chaque trajet était une épreuve : douleurs dans le cou, sommeil…" at bounding box center [452, 140] width 110 height 144
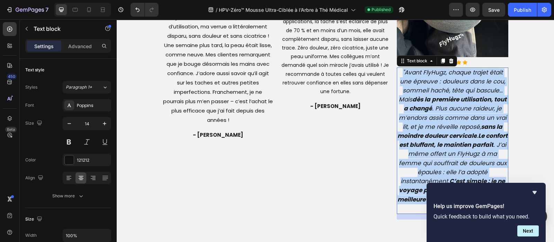
click at [438, 115] on icon ""Avant FlyHugz, chaque trajet était une épreuve : douleurs dans le cou, sommeil…" at bounding box center [452, 140] width 110 height 144
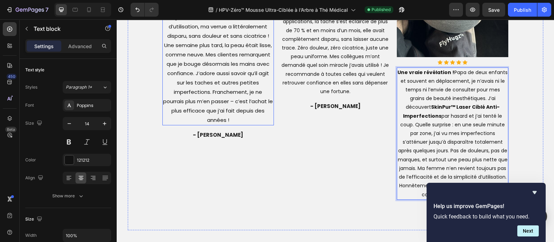
click at [223, 106] on p "Incroyable transformation ! J’ai toujours eu honte de mes verrues sur les mains…" at bounding box center [218, 40] width 110 height 168
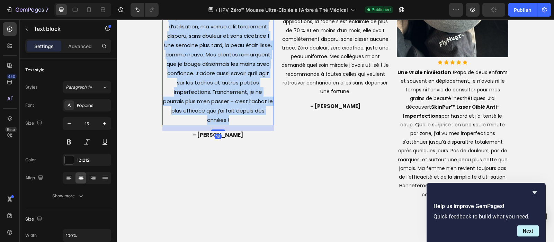
click at [223, 106] on p "Incroyable transformation ! J’ai toujours eu honte de mes verrues sur les mains…" at bounding box center [218, 40] width 110 height 168
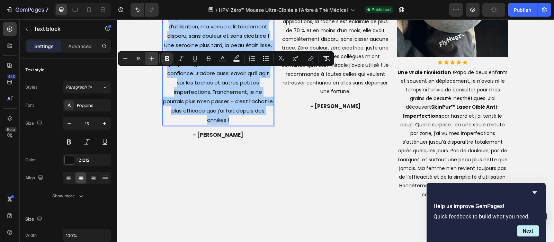
click at [149, 55] on icon "Editor contextual toolbar" at bounding box center [151, 58] width 7 height 7
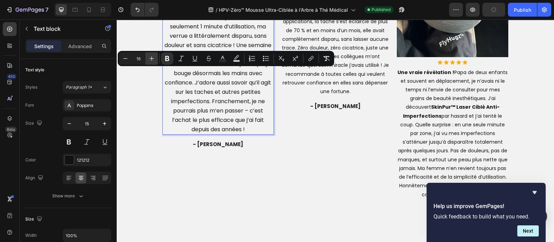
click at [149, 55] on icon "Editor contextual toolbar" at bounding box center [151, 58] width 7 height 7
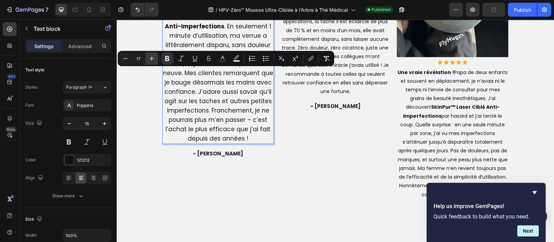
click at [149, 55] on icon "Editor contextual toolbar" at bounding box center [151, 58] width 7 height 7
type input "19"
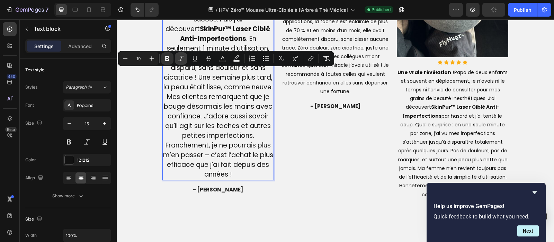
click at [183, 58] on icon "Editor contextual toolbar" at bounding box center [181, 58] width 7 height 7
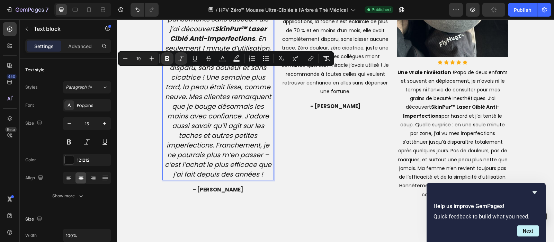
click at [256, 74] on icon "Incroyable transformation ! J’ai toujours eu honte de mes verrues sur les mains…" at bounding box center [218, 67] width 107 height 223
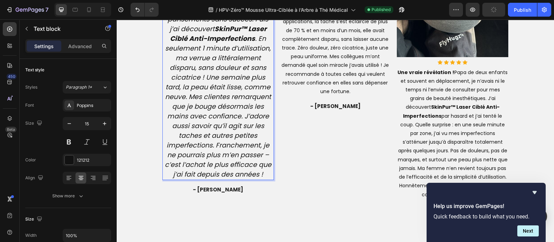
drag, startPoint x: 256, startPoint y: 74, endPoint x: 163, endPoint y: 70, distance: 93.6
click at [165, 70] on icon "Incroyable transformation ! J’ai toujours eu honte de mes verrues sur les mains…" at bounding box center [218, 67] width 107 height 223
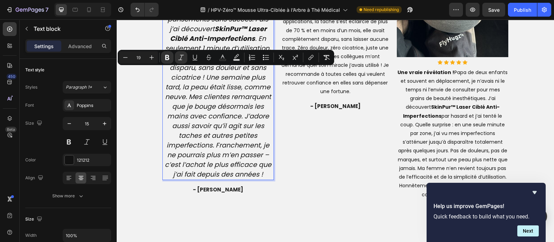
drag, startPoint x: 161, startPoint y: 70, endPoint x: 255, endPoint y: 72, distance: 93.8
click at [255, 72] on icon "Incroyable transformation ! J’ai toujours eu honte de mes verrues sur les mains…" at bounding box center [218, 67] width 107 height 223
click at [168, 57] on icon "Editor contextual toolbar" at bounding box center [167, 57] width 4 height 5
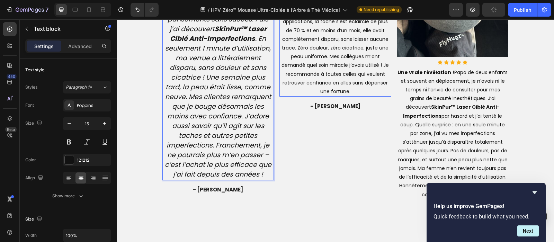
click at [321, 16] on strong "SkinPur™ Laser Ciblé Anti-Imperfections" at bounding box center [341, 9] width 92 height 16
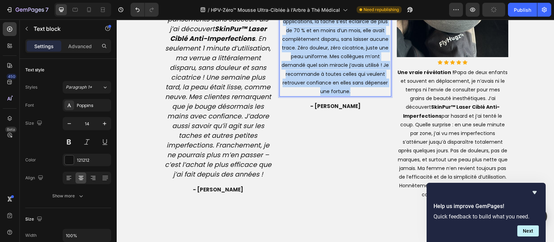
click at [321, 16] on strong "SkinPur™ Laser Ciblé Anti-Imperfections" at bounding box center [341, 9] width 92 height 16
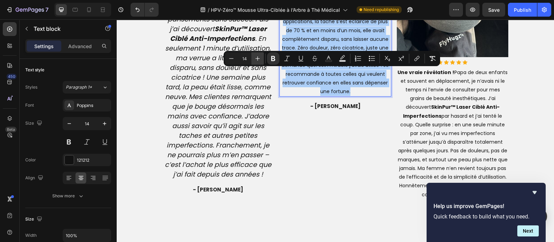
click at [259, 54] on button "Plus" at bounding box center [257, 58] width 12 height 12
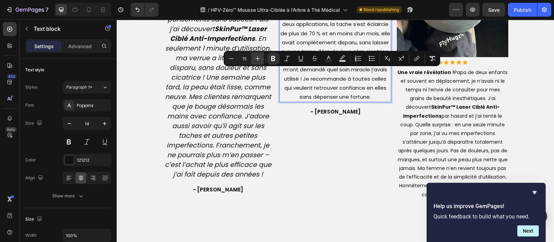
click at [259, 54] on button "Plus" at bounding box center [257, 58] width 12 height 12
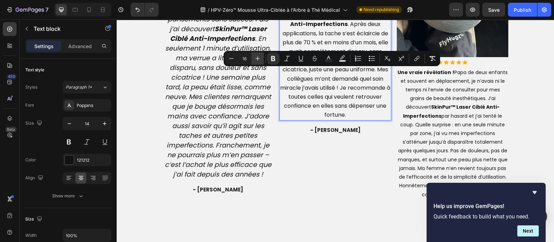
click at [259, 54] on button "Plus" at bounding box center [257, 58] width 12 height 12
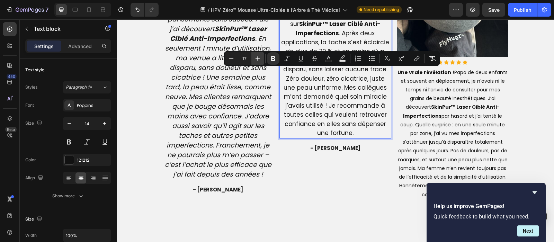
click at [259, 54] on button "Plus" at bounding box center [257, 58] width 12 height 12
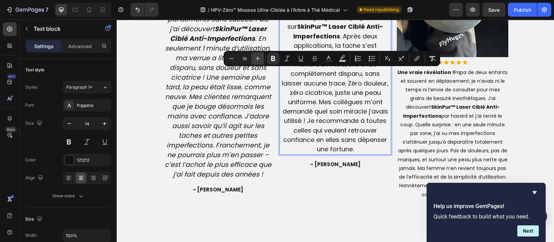
click at [259, 54] on button "Plus" at bounding box center [257, 58] width 12 height 12
type input "19"
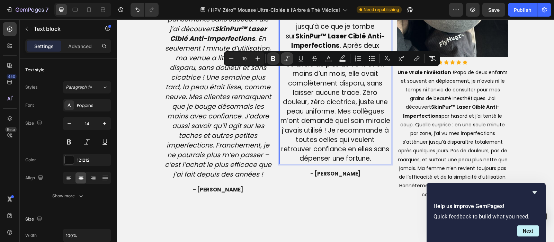
click at [284, 56] on icon "Editor contextual toolbar" at bounding box center [287, 58] width 7 height 7
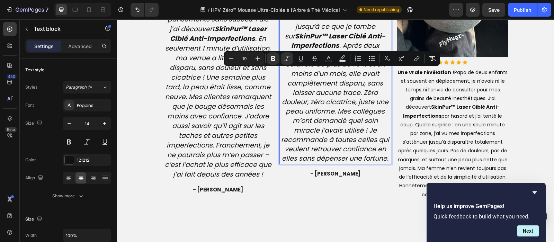
click at [357, 70] on icon "Je n’en revenais pas ! Depuis des années, j’avais une vilaine tache brune sur l…" at bounding box center [335, 59] width 108 height 207
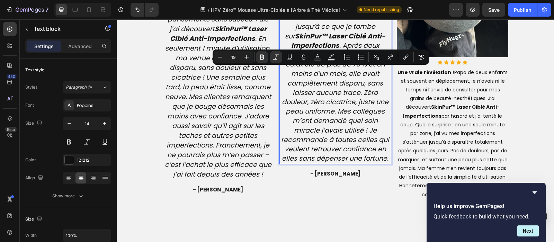
drag, startPoint x: 357, startPoint y: 70, endPoint x: 277, endPoint y: 75, distance: 80.9
click at [280, 75] on p "Je n’en revenais pas ! Depuis des années, j’avais une vilaine tache brune sur l…" at bounding box center [335, 59] width 110 height 207
click at [263, 60] on icon "Editor contextual toolbar" at bounding box center [262, 57] width 7 height 7
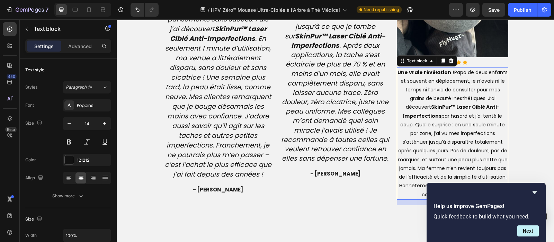
click at [455, 135] on p "Une vraie révélation ! Papa de deux enfants et souvent en déplacement, je n’ava…" at bounding box center [452, 133] width 110 height 131
click at [534, 193] on icon "Hide survey" at bounding box center [535, 192] width 4 height 3
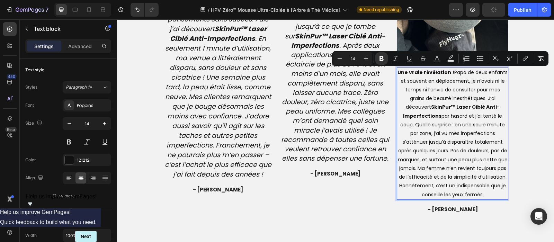
click at [422, 98] on p "Une vraie révélation ! Papa de deux enfants et souvent en déplacement, je n’ava…" at bounding box center [452, 133] width 110 height 131
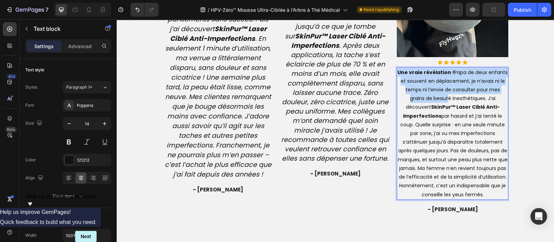
click at [422, 98] on p "Une vraie révélation ! Papa de deux enfants et souvent en déplacement, je n’ava…" at bounding box center [452, 133] width 110 height 131
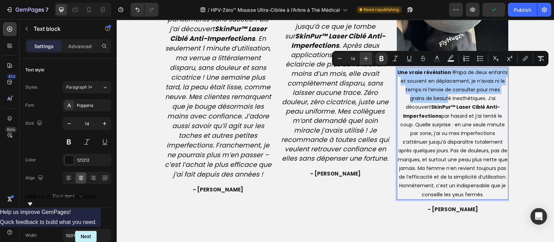
click at [365, 59] on icon "Editor contextual toolbar" at bounding box center [366, 58] width 5 height 5
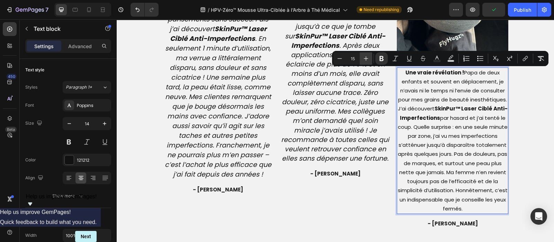
click at [365, 59] on icon "Editor contextual toolbar" at bounding box center [366, 58] width 5 height 5
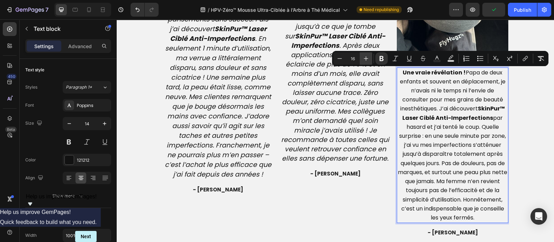
click at [365, 59] on icon "Editor contextual toolbar" at bounding box center [366, 58] width 5 height 5
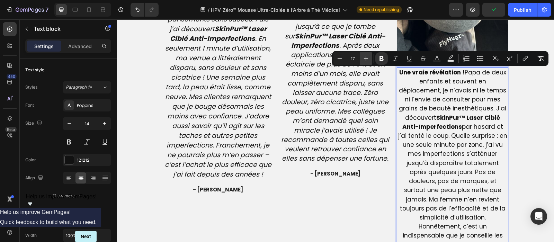
click at [365, 59] on icon "Editor contextual toolbar" at bounding box center [366, 58] width 5 height 5
type input "19"
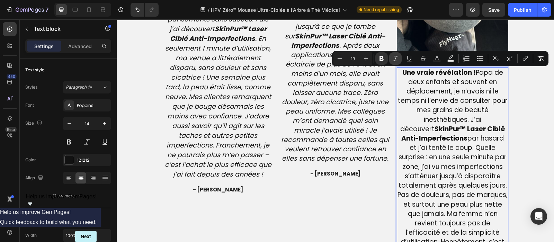
click at [392, 61] on icon "Editor contextual toolbar" at bounding box center [395, 58] width 7 height 7
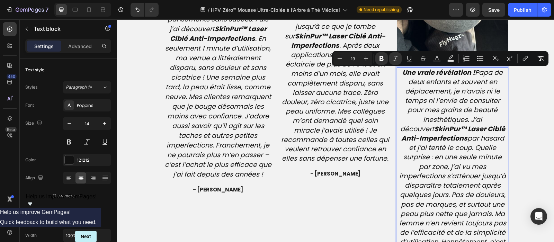
click at [473, 73] on icon "Une vraie révélation ! Papa de deux enfants et souvent en déplacement, je n’ava…" at bounding box center [452, 167] width 110 height 198
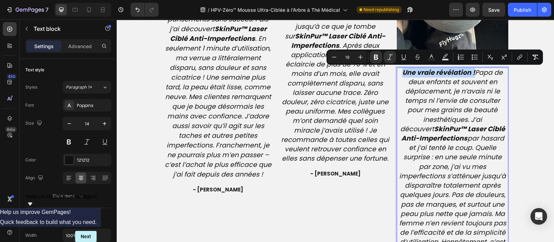
drag, startPoint x: 471, startPoint y: 73, endPoint x: 400, endPoint y: 76, distance: 71.1
click at [400, 76] on icon "Une vraie révélation ! Papa de deux enfants et souvent en déplacement, je n’ava…" at bounding box center [452, 167] width 110 height 198
click at [377, 60] on icon "Editor contextual toolbar" at bounding box center [376, 57] width 7 height 7
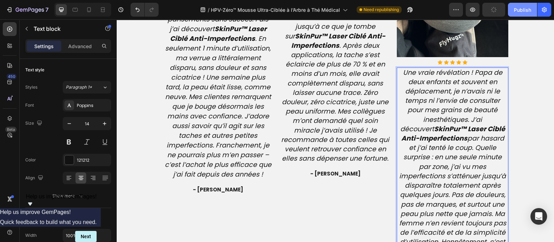
click at [524, 9] on div "Publish" at bounding box center [522, 9] width 17 height 7
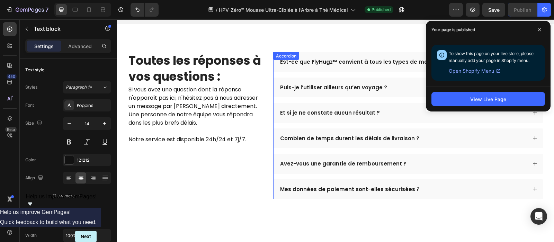
scroll to position [2090, 0]
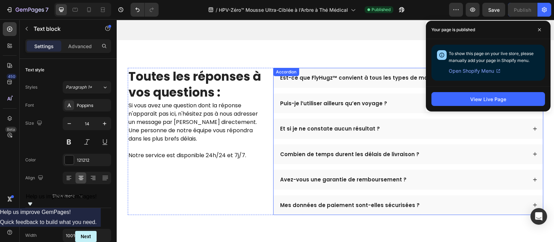
click at [329, 76] on p "Est-ce que FlyHugz™ convient à tous les types de morphologies ?" at bounding box center [370, 77] width 181 height 7
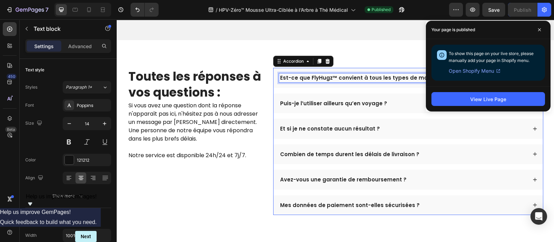
click at [329, 76] on p "Est-ce que FlyHugz™ convient à tous les types de morphologies ?" at bounding box center [370, 77] width 181 height 7
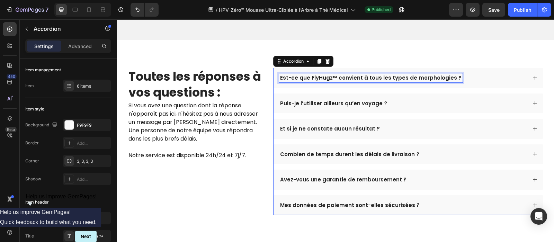
click at [329, 76] on p "Est-ce que FlyHugz™ convient à tous les types de morphologies ?" at bounding box center [370, 77] width 181 height 7
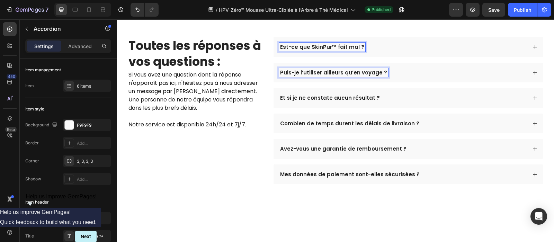
click at [329, 76] on p "Puis-je l’utiliser ailleurs qu’en voyage ?" at bounding box center [333, 72] width 107 height 7
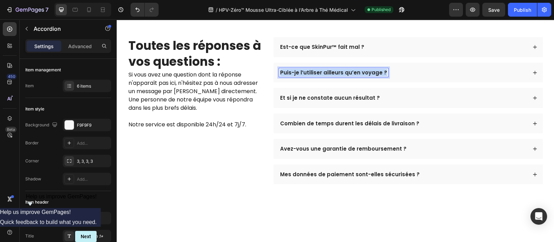
click at [329, 76] on p "Puis-je l’utiliser ailleurs qu’en voyage ?" at bounding box center [333, 72] width 107 height 7
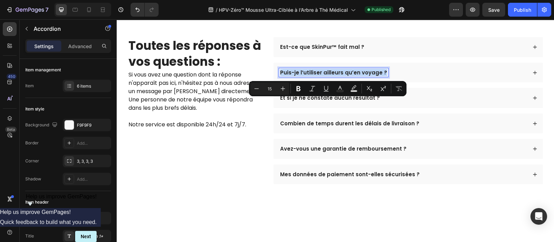
click at [329, 76] on p "Puis-je l’utiliser ailleurs qu’en voyage ?" at bounding box center [333, 72] width 107 height 7
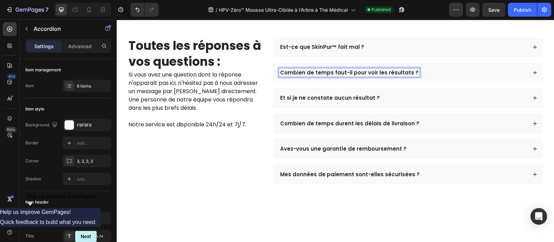
click at [320, 101] on p "Et si je ne constate aucun résultat ?" at bounding box center [330, 98] width 100 height 7
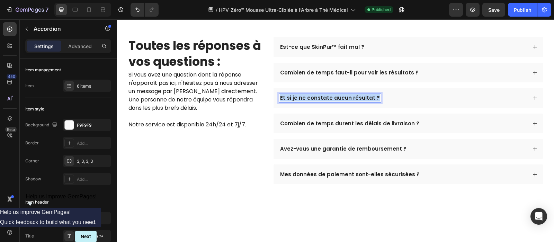
click at [320, 101] on p "Et si je ne constate aucun résultat ?" at bounding box center [330, 98] width 100 height 7
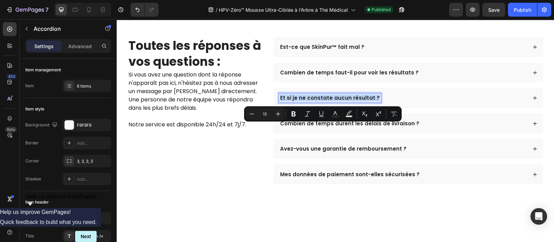
click at [320, 101] on p "Et si je ne constate aucun résultat ?" at bounding box center [330, 98] width 100 height 7
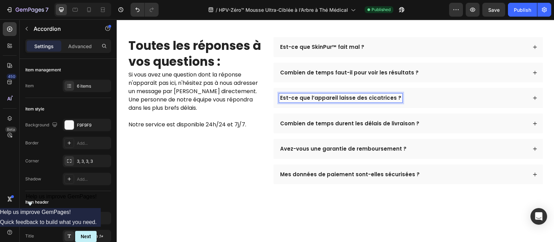
click at [408, 57] on div "Est-ce que SkinPur™ fait mal ?" at bounding box center [408, 47] width 269 height 20
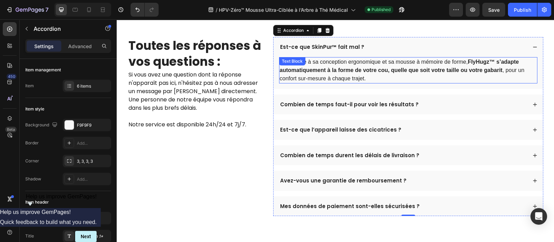
click at [372, 83] on p "Oui. Grâce à sa conception ergonomique et sa mousse à mémoire de forme, FlyHugz…" at bounding box center [408, 70] width 257 height 25
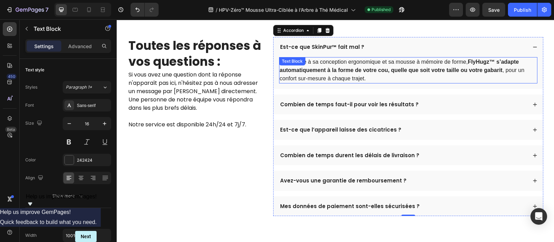
click at [372, 83] on p "Oui. Grâce à sa conception ergonomique et sa mousse à mémoire de forme, FlyHugz…" at bounding box center [408, 70] width 257 height 25
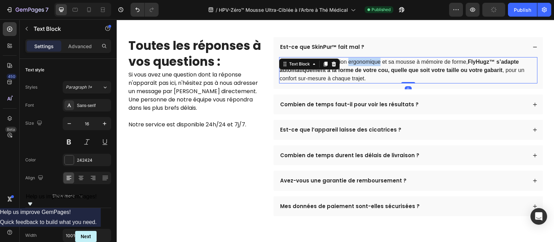
click at [372, 83] on p "Oui. Grâce à sa conception ergonomique et sa mousse à mémoire de forme, FlyHugz…" at bounding box center [408, 70] width 257 height 25
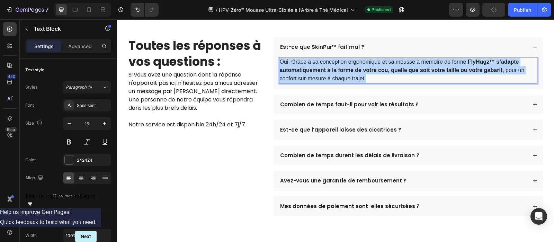
click at [372, 83] on p "Oui. Grâce à sa conception ergonomique et sa mousse à mémoire de forme, FlyHugz…" at bounding box center [408, 70] width 257 height 25
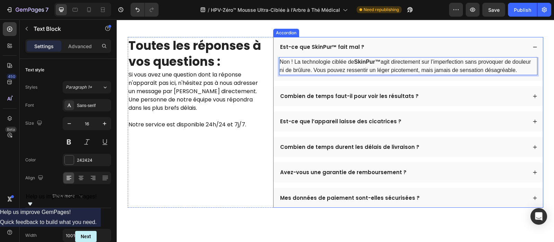
click at [431, 106] on div "Combien de temps faut-il pour voir les résultats ?" at bounding box center [408, 96] width 269 height 20
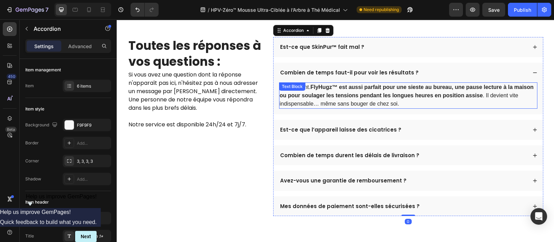
click at [394, 108] on p "Absolument. FlyHugz™ est aussi parfait pour une sieste au bureau, une pause lec…" at bounding box center [408, 95] width 257 height 25
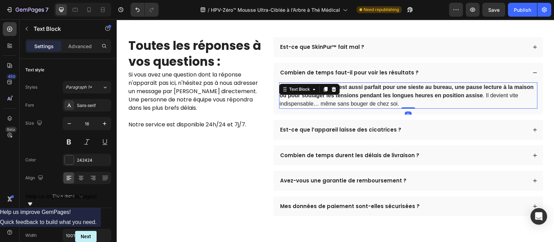
click at [394, 108] on p "Absolument. FlyHugz™ est aussi parfait pour une sieste au bureau, une pause lec…" at bounding box center [408, 95] width 257 height 25
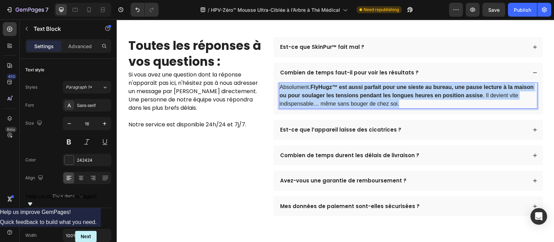
click at [394, 108] on p "Absolument. FlyHugz™ est aussi parfait pour une sieste au bureau, une pause lec…" at bounding box center [408, 95] width 257 height 25
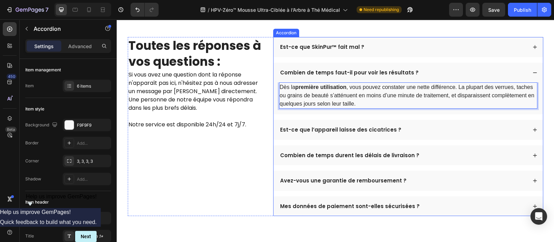
click at [423, 134] on div "Est-ce que l’appareil laisse des cicatrices ?" at bounding box center [403, 129] width 248 height 9
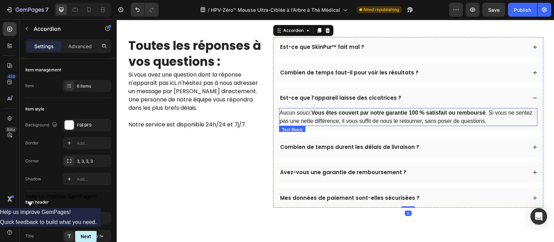
click at [388, 125] on p "Aucun souci. Vous êtes couvert par notre garantie 100 % satisfait ou remboursé …" at bounding box center [408, 117] width 257 height 17
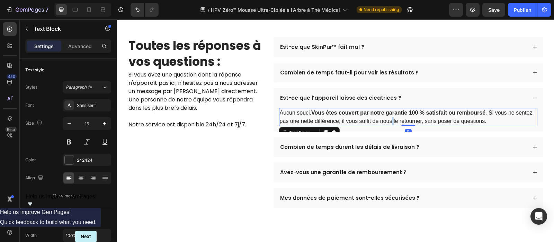
click at [388, 125] on p "Aucun souci. Vous êtes couvert par notre garantie 100 % satisfait ou remboursé …" at bounding box center [408, 117] width 257 height 17
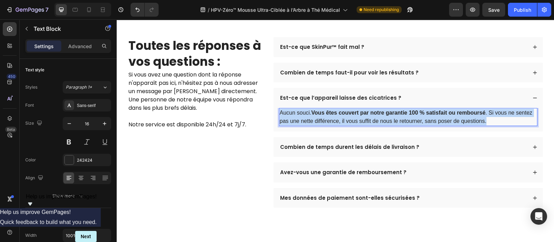
click at [388, 125] on p "Aucun souci. Vous êtes couvert par notre garantie 100 % satisfait ou remboursé …" at bounding box center [408, 117] width 257 height 17
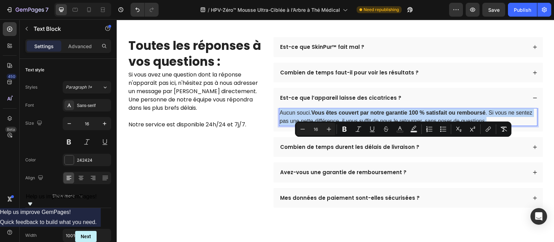
click at [388, 125] on p "Aucun souci. Vous êtes couvert par notre garantie 100 % satisfait ou remboursé …" at bounding box center [408, 117] width 257 height 17
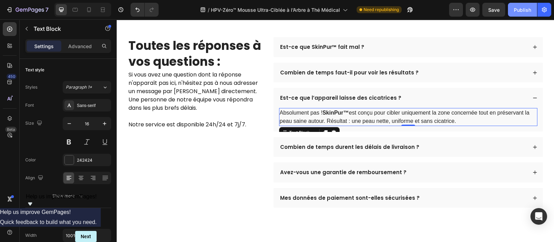
click at [526, 9] on div "Publish" at bounding box center [522, 9] width 17 height 7
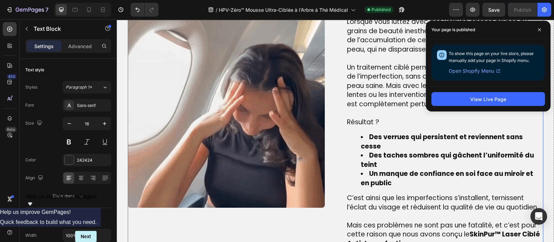
scroll to position [495, 0]
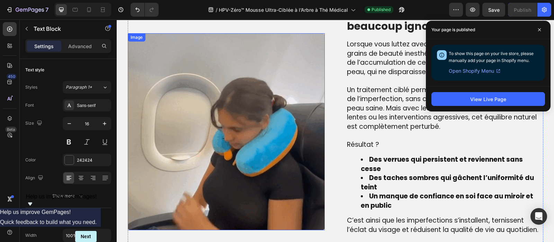
click at [226, 120] on img at bounding box center [226, 131] width 197 height 197
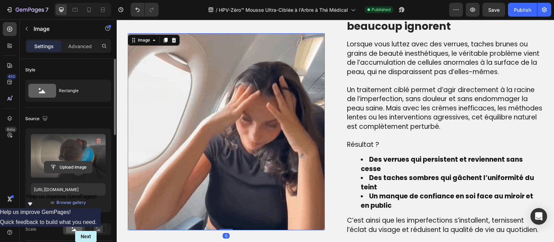
click at [74, 162] on input "file" at bounding box center [68, 167] width 48 height 12
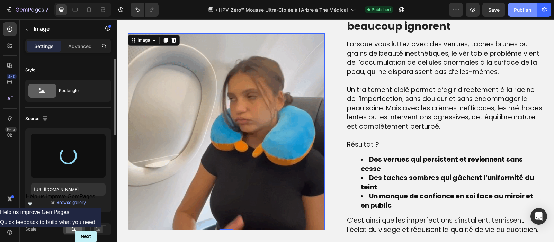
click at [529, 9] on div "Publish" at bounding box center [522, 9] width 17 height 7
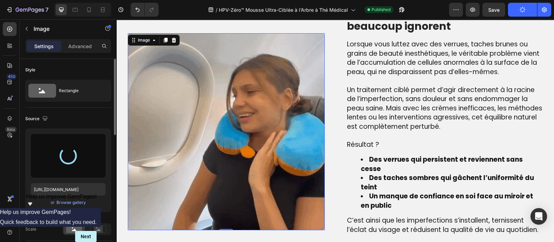
type input "[URL][DOMAIN_NAME]"
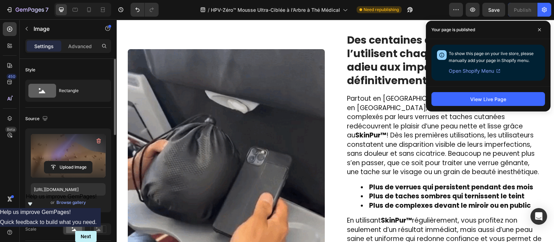
scroll to position [988, 0]
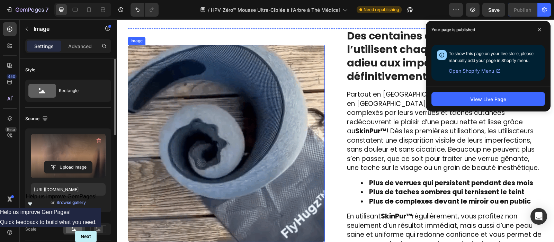
click at [194, 152] on img at bounding box center [226, 143] width 197 height 197
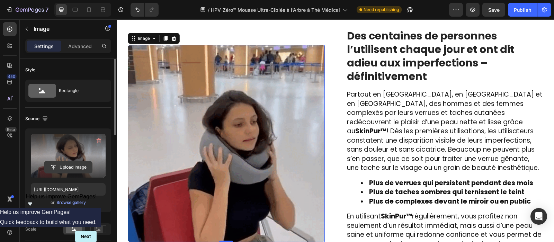
click at [74, 168] on input "file" at bounding box center [68, 167] width 48 height 12
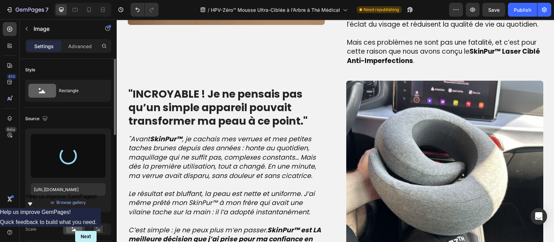
scroll to position [692, 0]
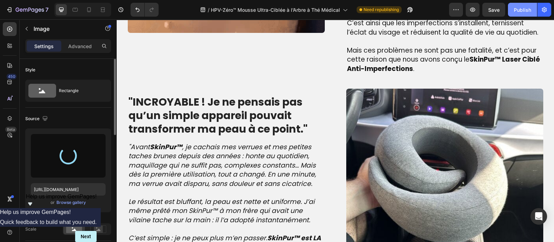
type input "[URL][DOMAIN_NAME]"
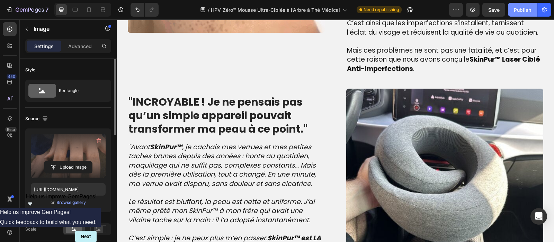
click at [523, 11] on div "Publish" at bounding box center [522, 9] width 17 height 7
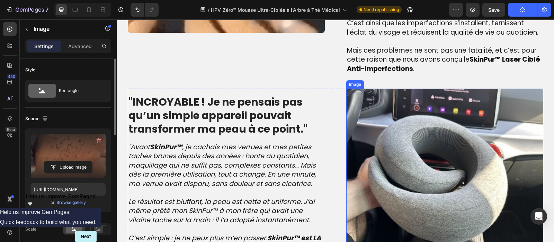
scroll to position [741, 0]
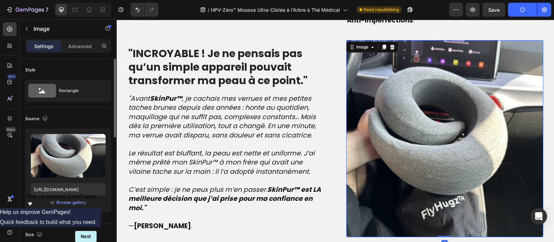
click at [383, 124] on img at bounding box center [444, 138] width 197 height 197
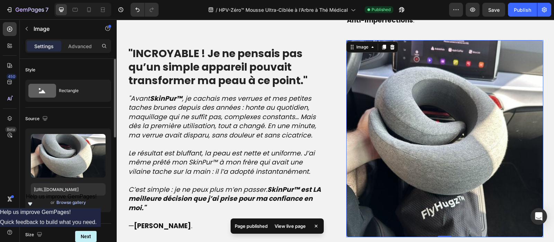
click at [70, 202] on div "Browse gallery" at bounding box center [70, 202] width 29 height 6
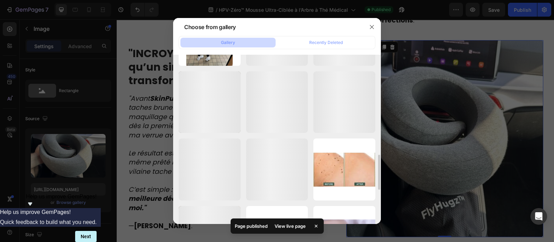
scroll to position [488, 0]
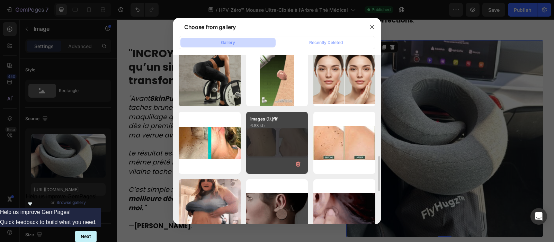
click at [275, 152] on div "images (1).jfif 6.83 kb" at bounding box center [277, 143] width 62 height 62
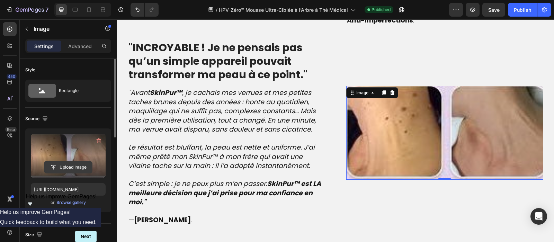
click at [74, 169] on input "file" at bounding box center [68, 167] width 48 height 12
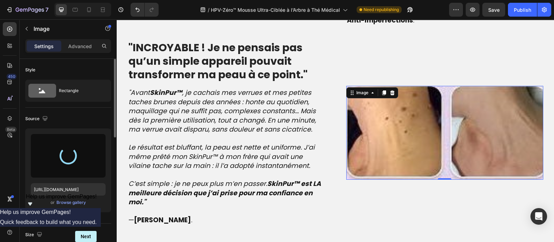
type input "[URL][DOMAIN_NAME]"
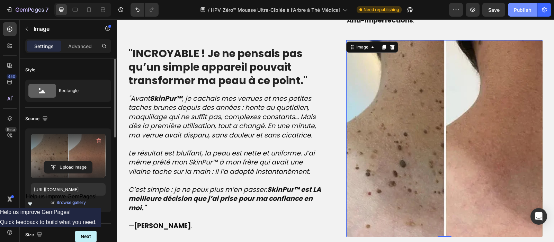
click at [519, 11] on div "Publish" at bounding box center [522, 9] width 17 height 7
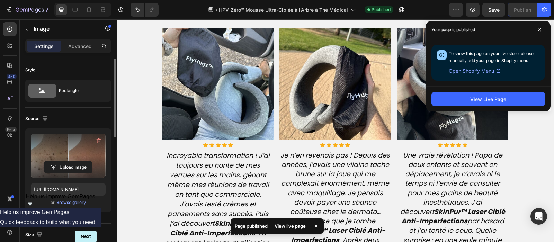
scroll to position [1643, 0]
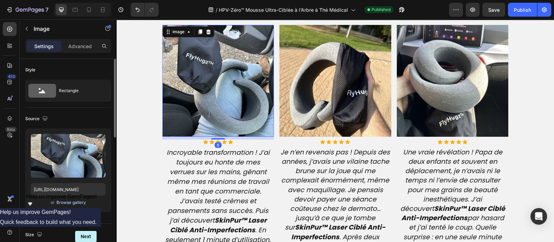
click at [78, 203] on div "Browse gallery" at bounding box center [70, 202] width 29 height 6
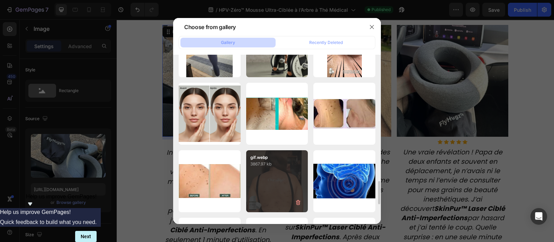
scroll to position [919, 0]
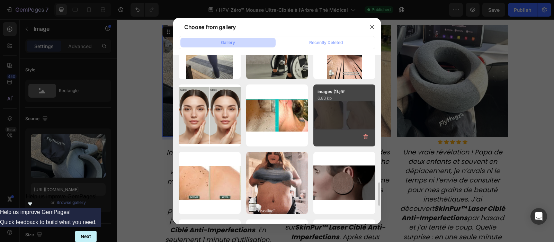
click at [343, 103] on div "images (1).jfif 6.83 kb" at bounding box center [344, 115] width 62 height 62
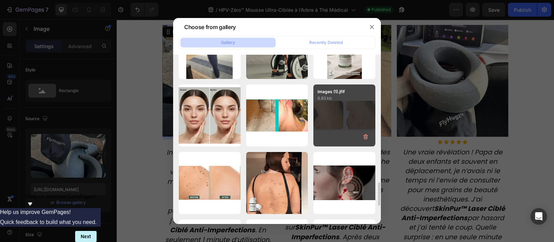
type input "[URL][DOMAIN_NAME]"
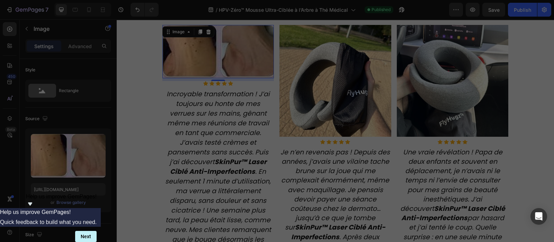
scroll to position [1585, 0]
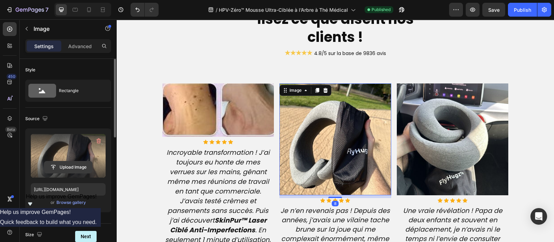
click at [74, 166] on input "file" at bounding box center [68, 167] width 48 height 12
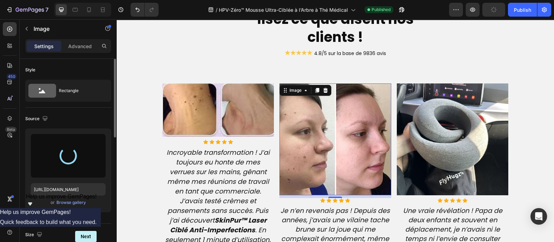
type input "[URL][DOMAIN_NAME]"
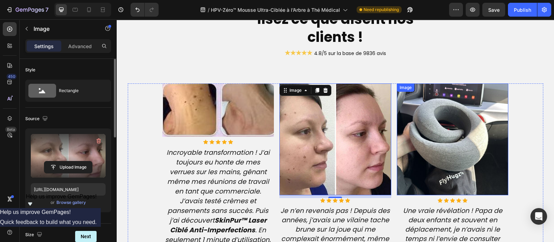
click at [450, 148] on img at bounding box center [453, 139] width 112 height 112
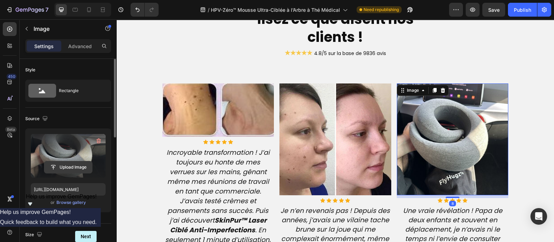
click at [80, 167] on input "file" at bounding box center [68, 167] width 48 height 12
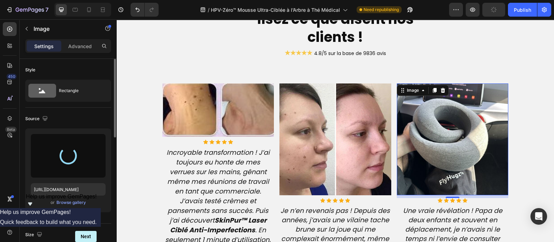
type input "[URL][DOMAIN_NAME]"
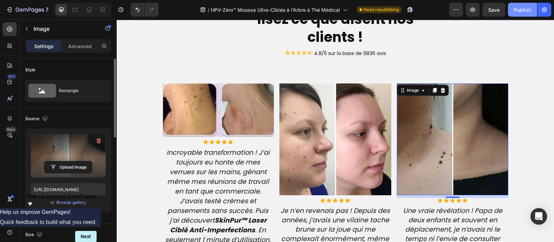
click at [517, 13] on button "Publish" at bounding box center [522, 10] width 29 height 14
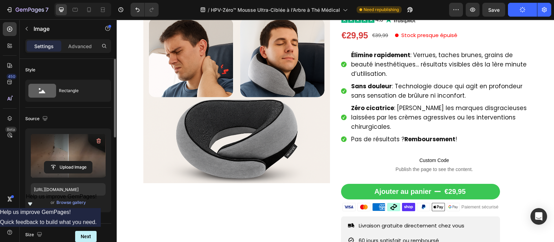
scroll to position [0, 0]
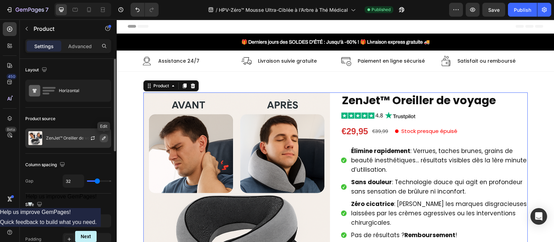
click at [107, 136] on button "button" at bounding box center [104, 138] width 8 height 8
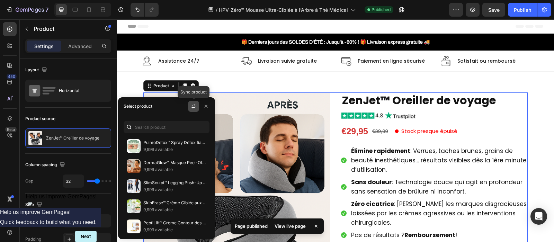
click at [193, 107] on icon "button" at bounding box center [194, 107] width 6 height 6
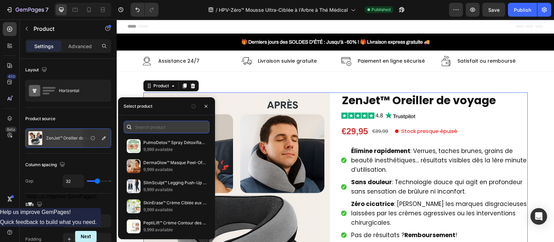
click at [157, 128] on input "text" at bounding box center [167, 127] width 86 height 12
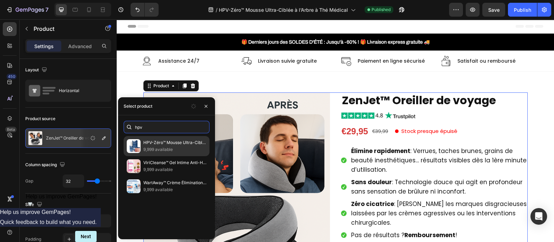
type input "hpv"
click at [155, 146] on p "9,999 available" at bounding box center [174, 149] width 63 height 7
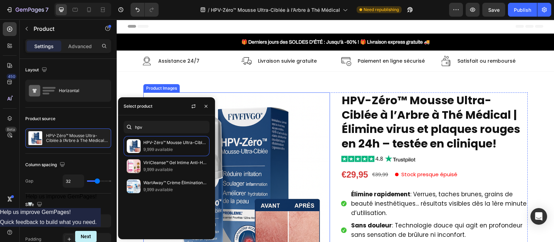
click at [258, 125] on img at bounding box center [236, 185] width 187 height 187
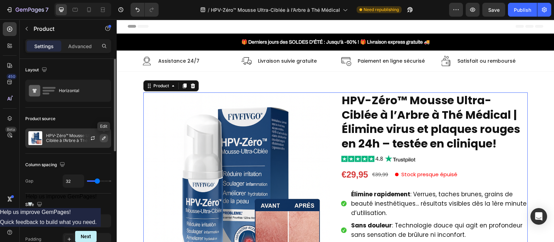
click at [102, 137] on icon "button" at bounding box center [104, 138] width 6 height 6
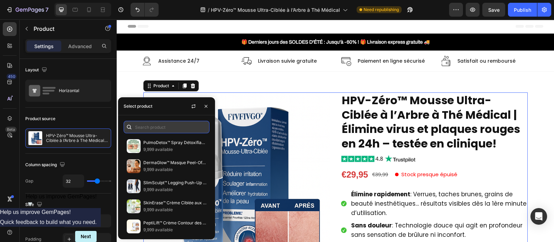
click at [171, 126] on input "text" at bounding box center [167, 127] width 86 height 12
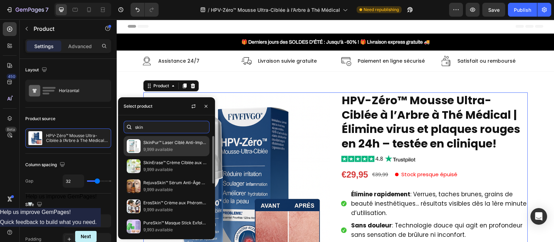
type input "skin"
click at [163, 147] on p "9,999 available" at bounding box center [174, 149] width 63 height 7
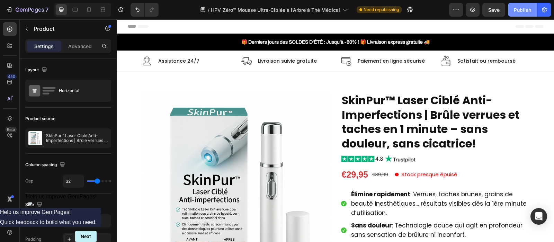
click at [523, 6] on div "Publish" at bounding box center [522, 9] width 17 height 7
